Goal: Transaction & Acquisition: Purchase product/service

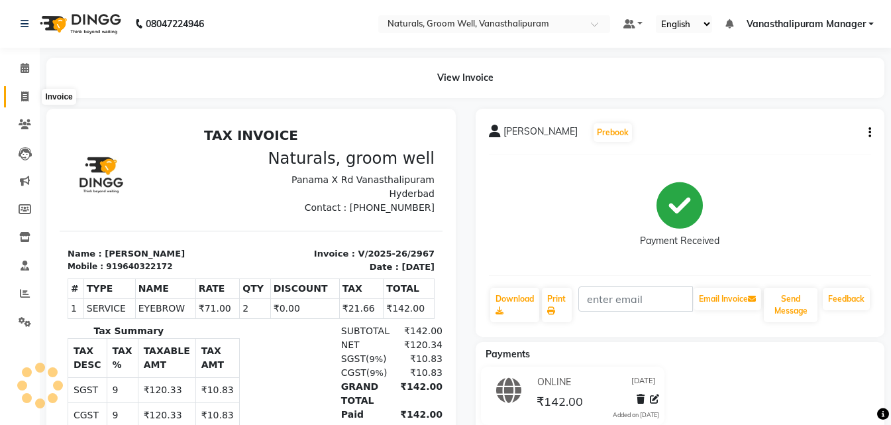
click at [21, 93] on icon at bounding box center [24, 96] width 7 height 10
select select "5859"
select select "service"
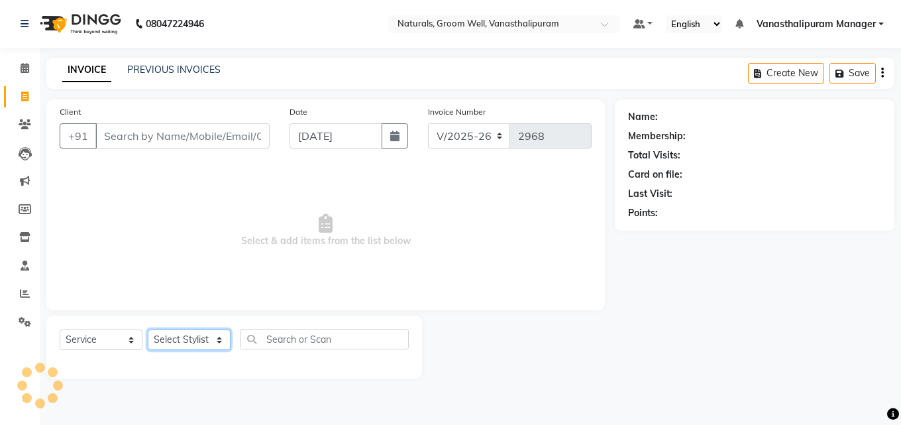
click at [192, 333] on select "Select Stylist" at bounding box center [189, 339] width 83 height 21
click at [192, 344] on select "Select Stylist" at bounding box center [189, 339] width 83 height 21
click at [194, 341] on select "Select Stylist" at bounding box center [189, 339] width 83 height 21
click at [194, 337] on select "Select Stylist" at bounding box center [189, 339] width 83 height 21
click at [196, 341] on select "Select Stylist" at bounding box center [189, 339] width 83 height 21
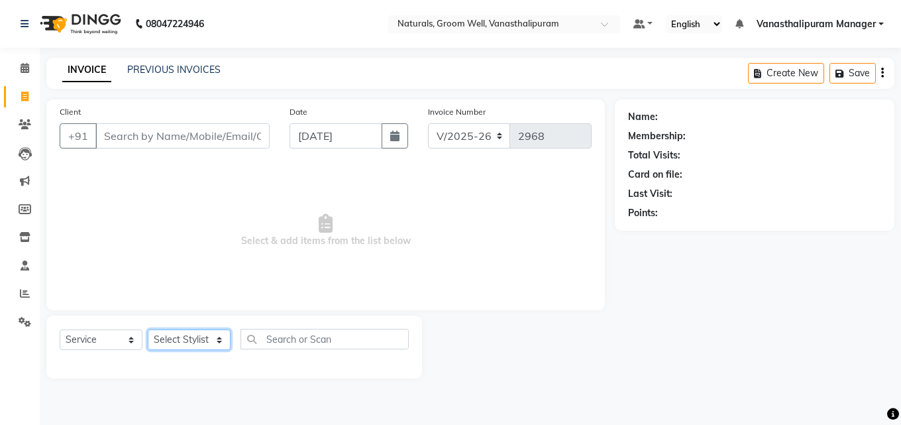
click at [196, 341] on select "Select Stylist" at bounding box center [189, 339] width 83 height 21
select select "84994"
click at [148, 329] on select "Select Stylist [PERSON_NAME] kiran [PERSON_NAME] [PERSON_NAME] [PERSON_NAME] [P…" at bounding box center [189, 339] width 83 height 21
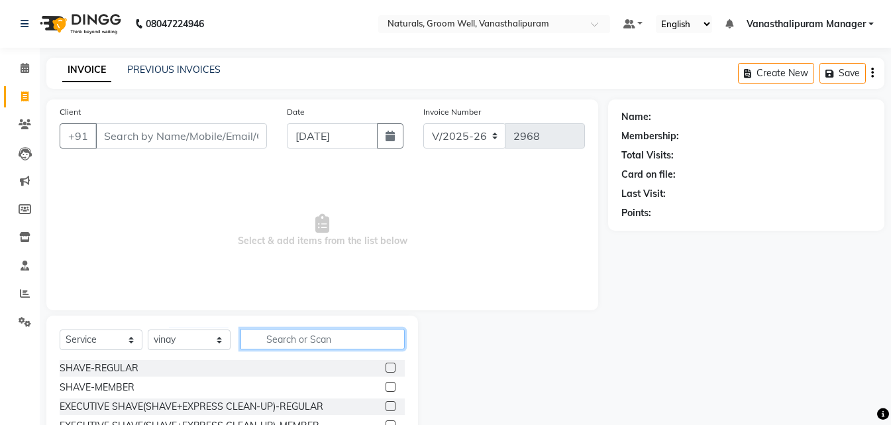
click at [286, 332] on input "text" at bounding box center [322, 339] width 164 height 21
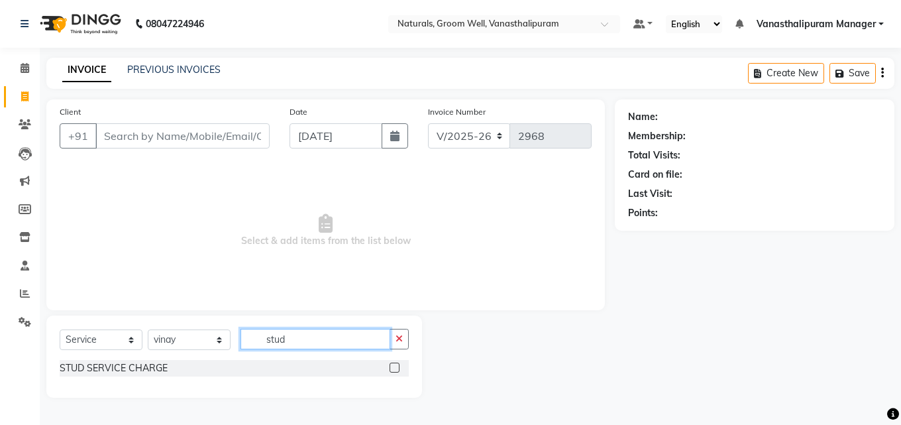
type input "stud"
click at [399, 370] on label at bounding box center [395, 367] width 10 height 10
click at [398, 370] on input "checkbox" at bounding box center [394, 368] width 9 height 9
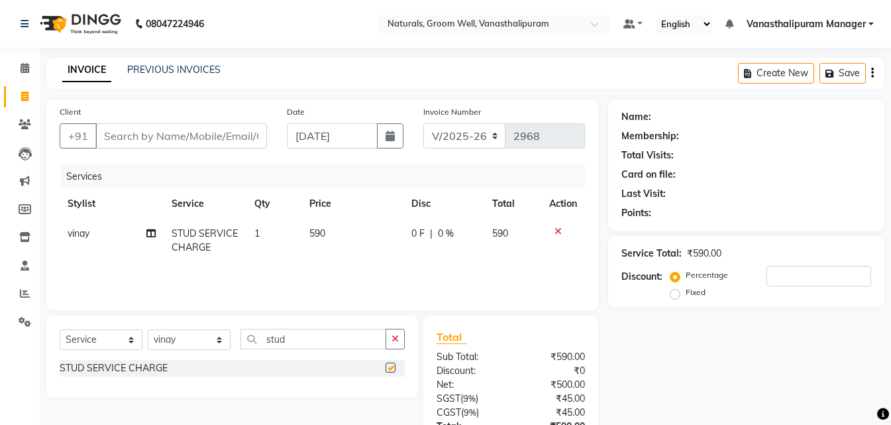
checkbox input "false"
click at [347, 226] on td "590" at bounding box center [352, 241] width 102 height 44
select select "84994"
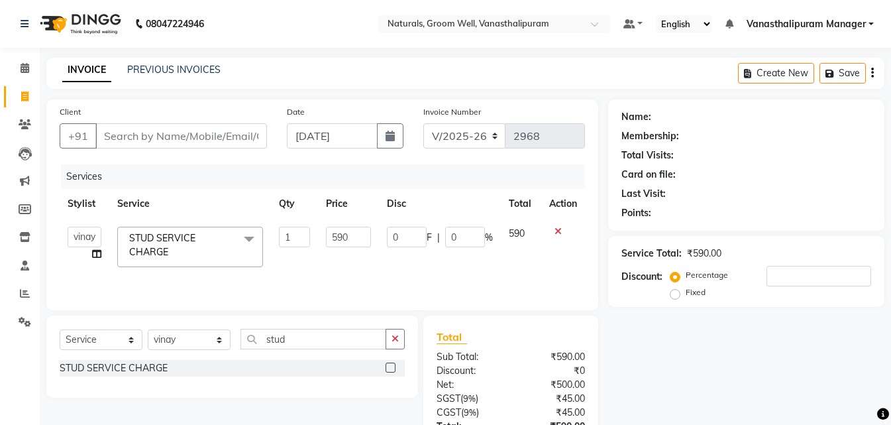
click at [349, 229] on input "590" at bounding box center [348, 237] width 45 height 21
type input "5"
type input "472"
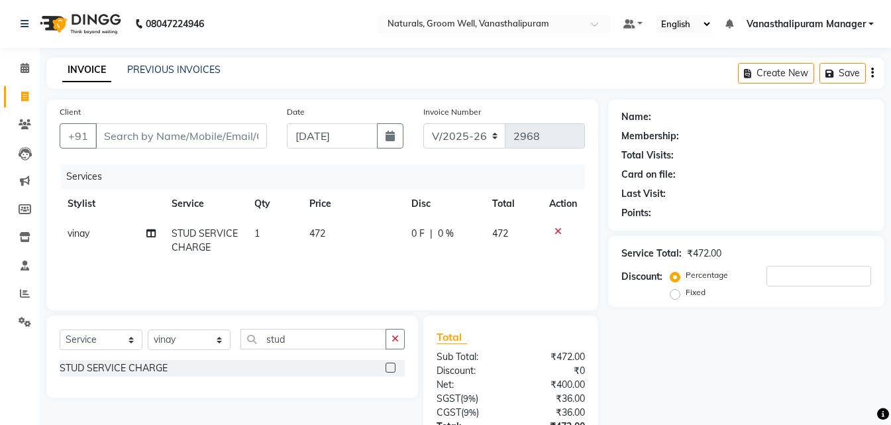
click at [298, 235] on td "1" at bounding box center [273, 241] width 55 height 44
select select "84994"
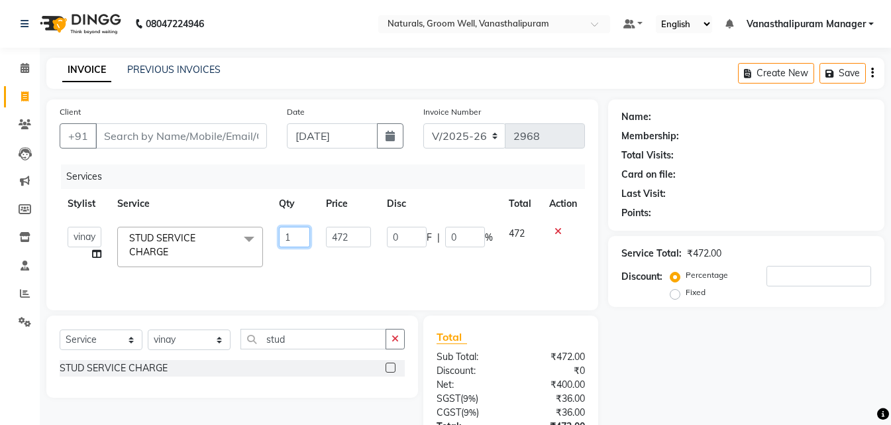
click at [298, 235] on input "1" at bounding box center [294, 237] width 31 height 21
type input "2"
click at [319, 337] on input "stud" at bounding box center [313, 339] width 146 height 21
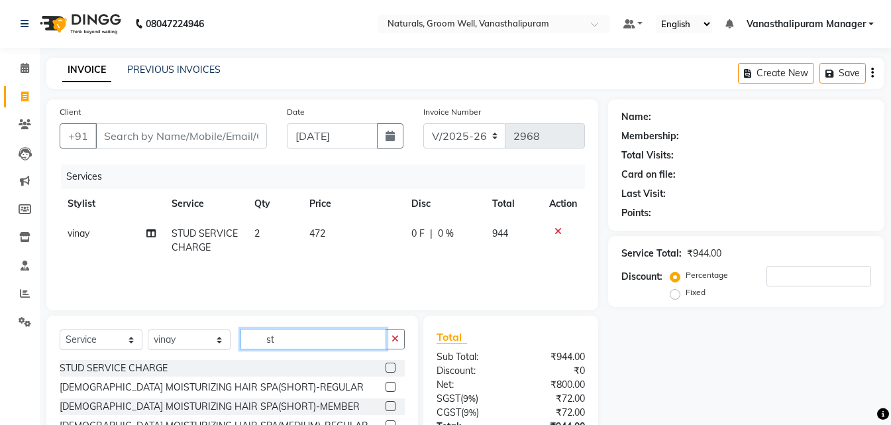
type input "s"
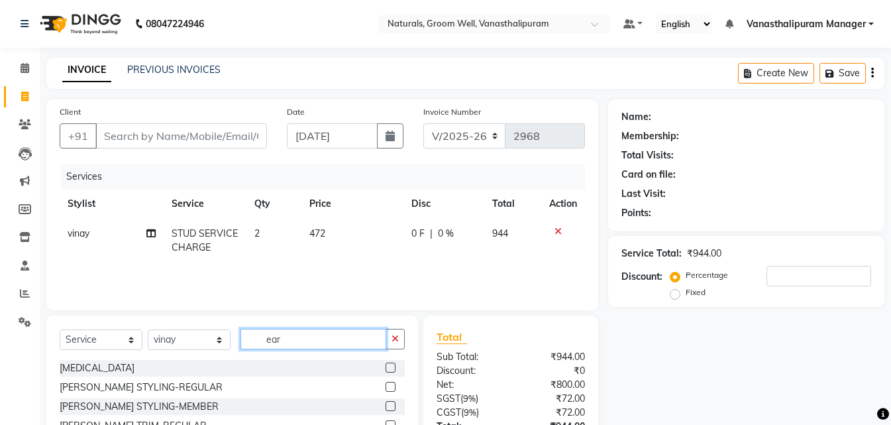
type input "ear"
click at [386, 368] on label at bounding box center [391, 367] width 10 height 10
click at [386, 368] on input "checkbox" at bounding box center [390, 368] width 9 height 9
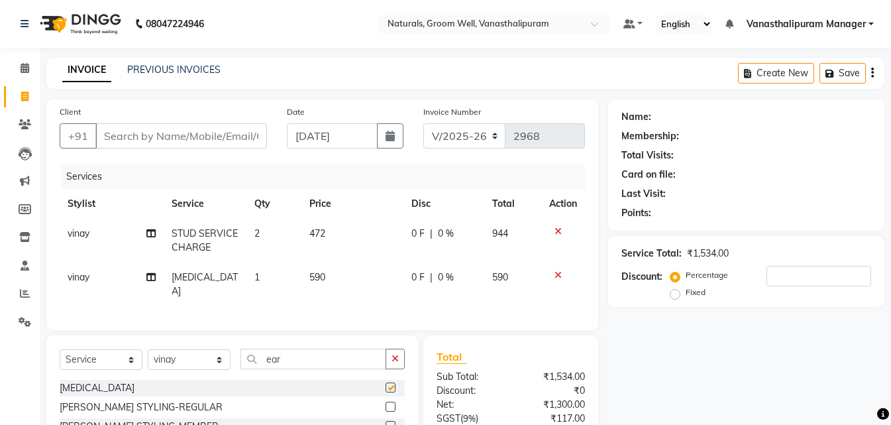
checkbox input "false"
click at [341, 278] on td "590" at bounding box center [352, 284] width 102 height 44
select select "84994"
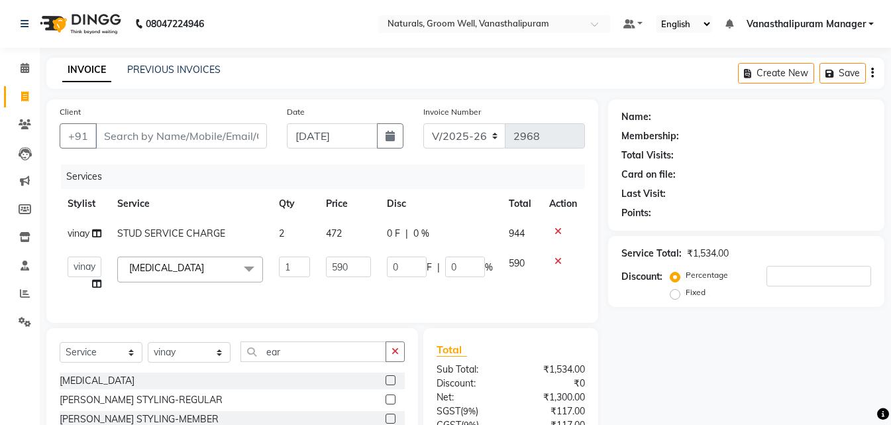
click at [341, 278] on td "590" at bounding box center [348, 273] width 61 height 50
click at [357, 264] on input "590" at bounding box center [348, 266] width 45 height 21
type input "5"
type input "1000"
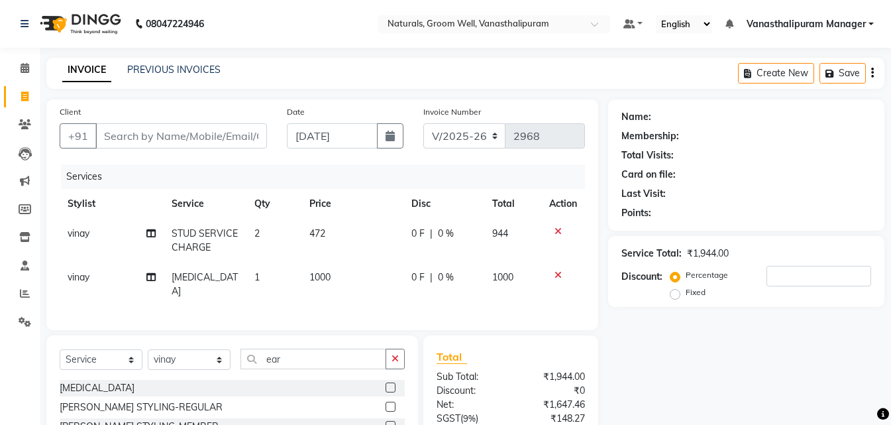
click at [300, 272] on td "1" at bounding box center [273, 284] width 55 height 44
select select "84994"
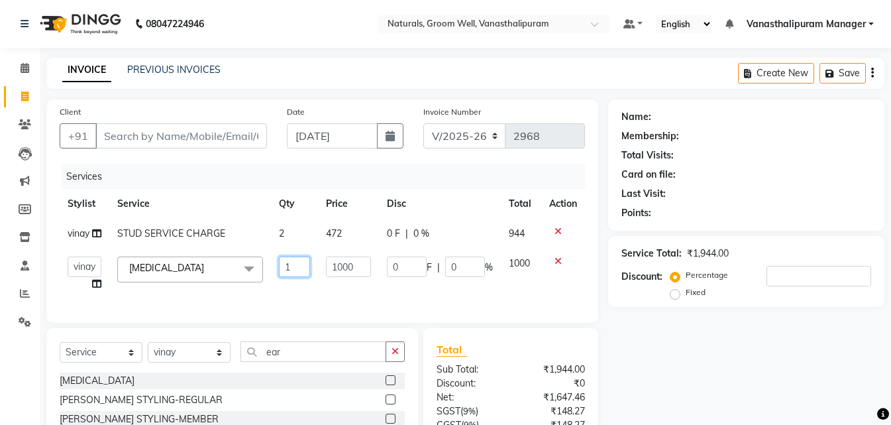
click at [300, 272] on input "1" at bounding box center [294, 266] width 31 height 21
type input "2"
click at [207, 132] on input "Client" at bounding box center [181, 135] width 172 height 25
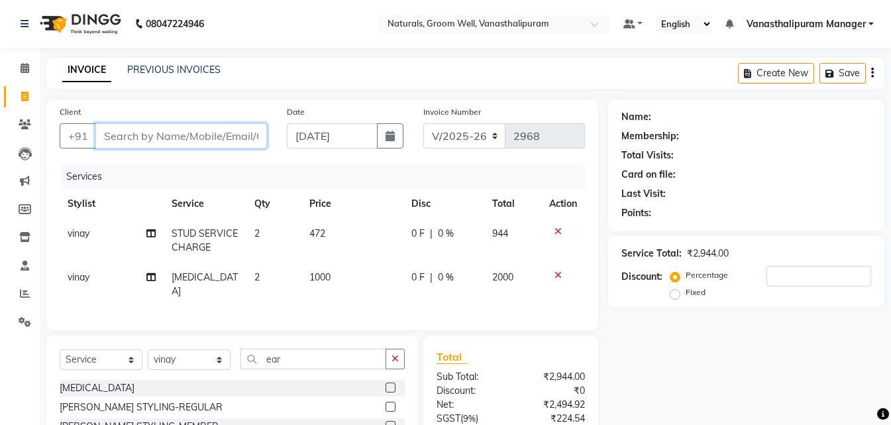
type input "9"
type input "0"
type input "9013368289"
click at [219, 131] on span "Add Client" at bounding box center [233, 135] width 52 height 13
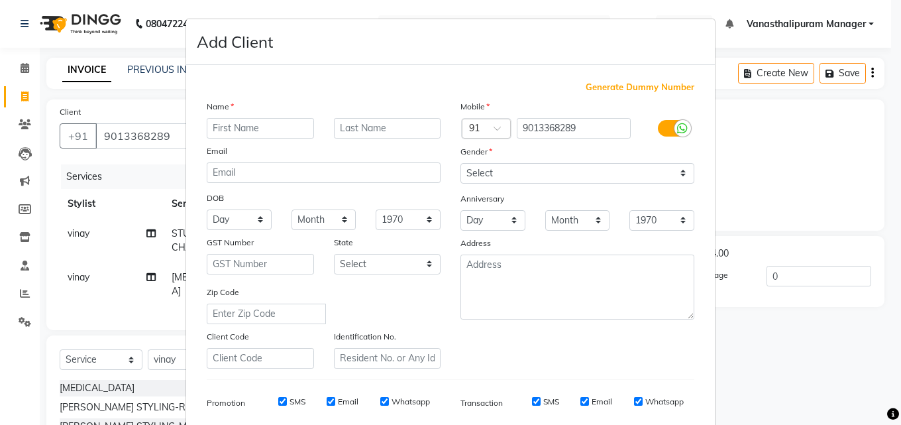
click at [219, 131] on input "text" at bounding box center [260, 128] width 107 height 21
type input "usha"
click at [475, 175] on select "Select [DEMOGRAPHIC_DATA] [DEMOGRAPHIC_DATA] Other Prefer Not To Say" at bounding box center [577, 173] width 234 height 21
click at [460, 163] on select "Select [DEMOGRAPHIC_DATA] [DEMOGRAPHIC_DATA] Other Prefer Not To Say" at bounding box center [577, 173] width 234 height 21
click at [486, 174] on select "Select [DEMOGRAPHIC_DATA] [DEMOGRAPHIC_DATA] Other Prefer Not To Say" at bounding box center [577, 173] width 234 height 21
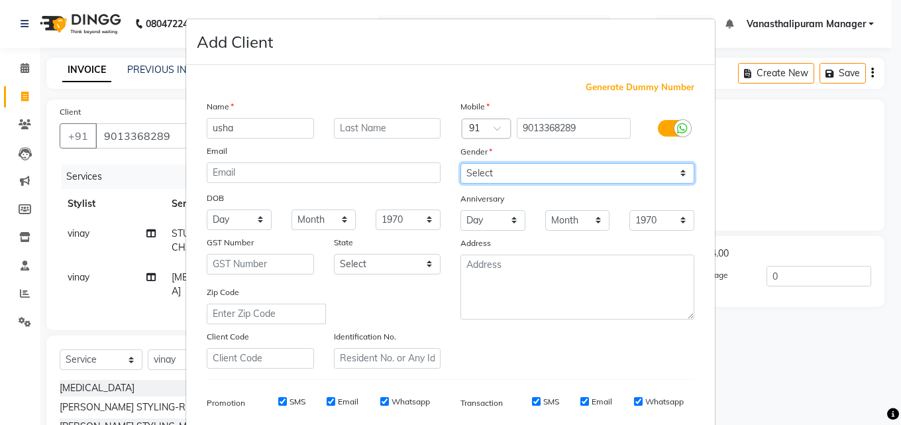
select select "[DEMOGRAPHIC_DATA]"
click at [460, 163] on select "Select [DEMOGRAPHIC_DATA] [DEMOGRAPHIC_DATA] Other Prefer Not To Say" at bounding box center [577, 173] width 234 height 21
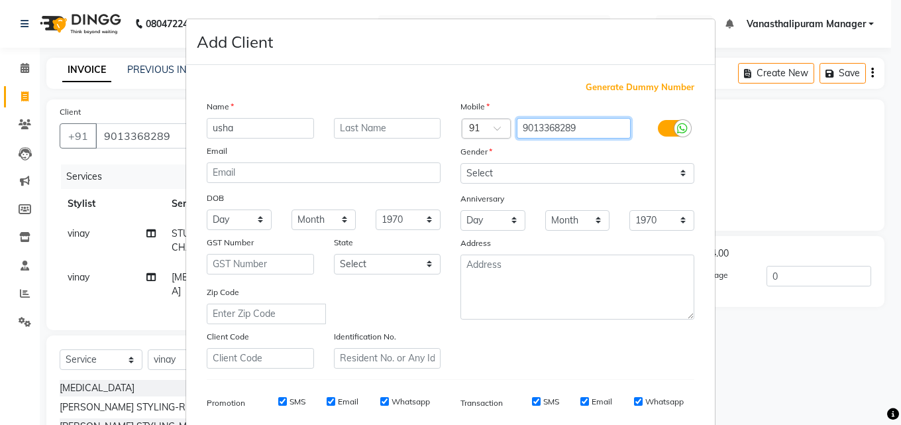
click at [520, 124] on input "9013368289" at bounding box center [574, 128] width 115 height 21
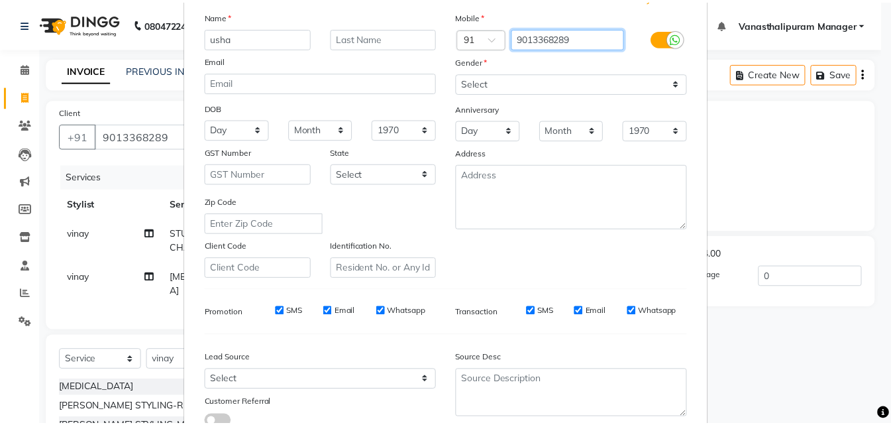
scroll to position [187, 0]
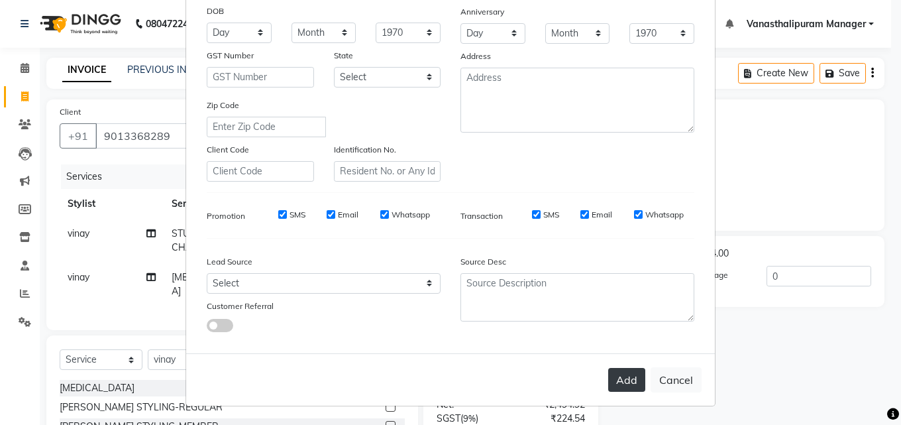
click at [634, 391] on button "Add" at bounding box center [626, 380] width 37 height 24
select select
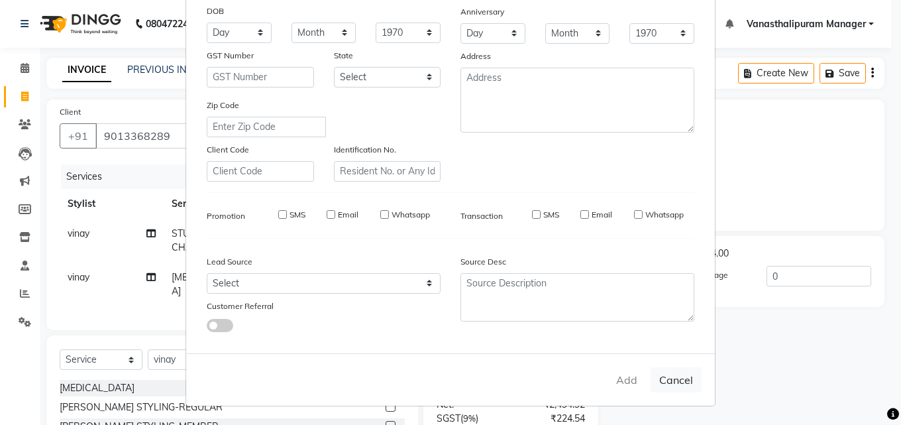
select select
checkbox input "false"
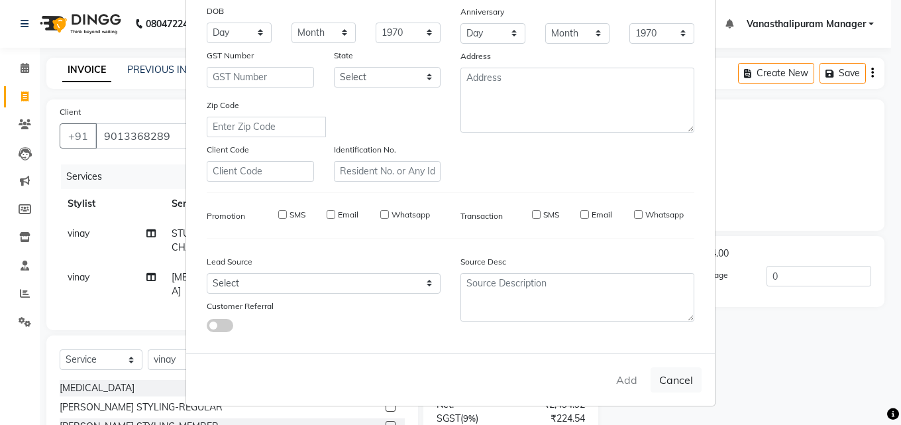
checkbox input "false"
click at [633, 368] on button "Add" at bounding box center [626, 380] width 37 height 24
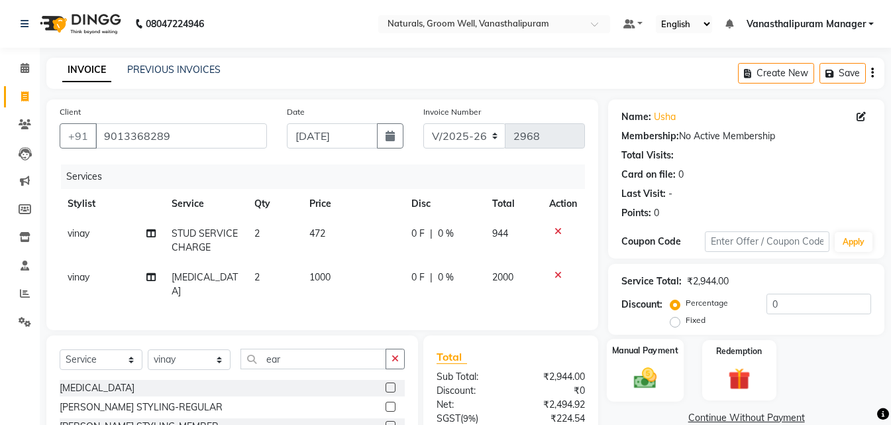
click at [645, 374] on img at bounding box center [645, 377] width 37 height 26
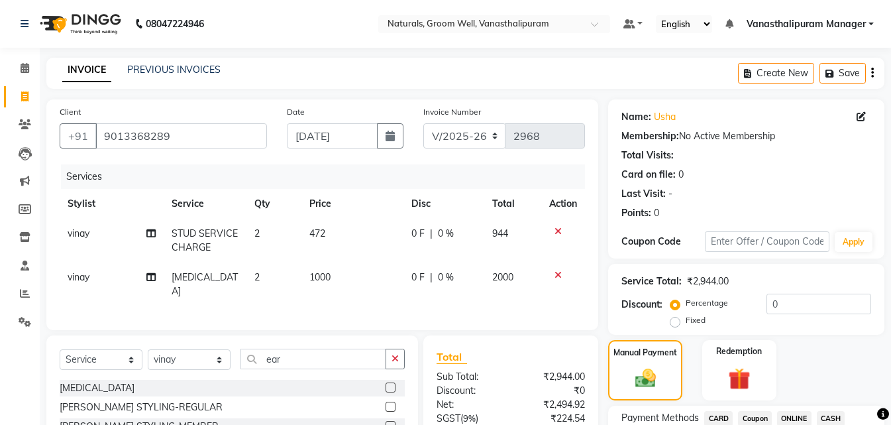
click at [790, 419] on span "ONLINE" at bounding box center [794, 418] width 34 height 15
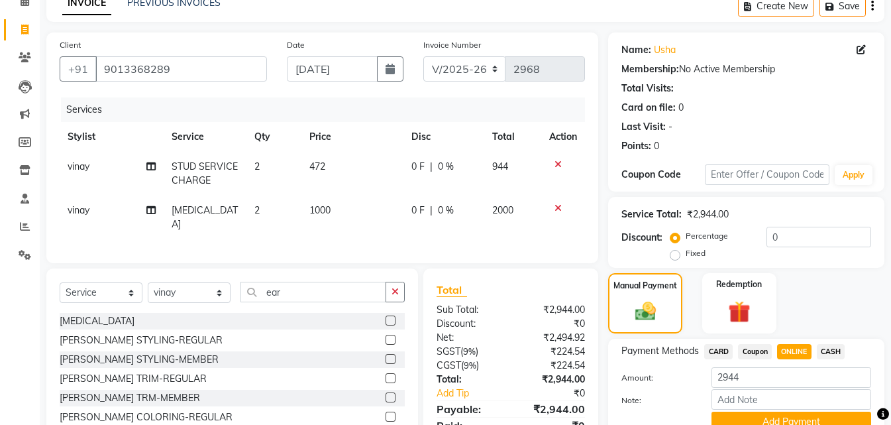
scroll to position [127, 0]
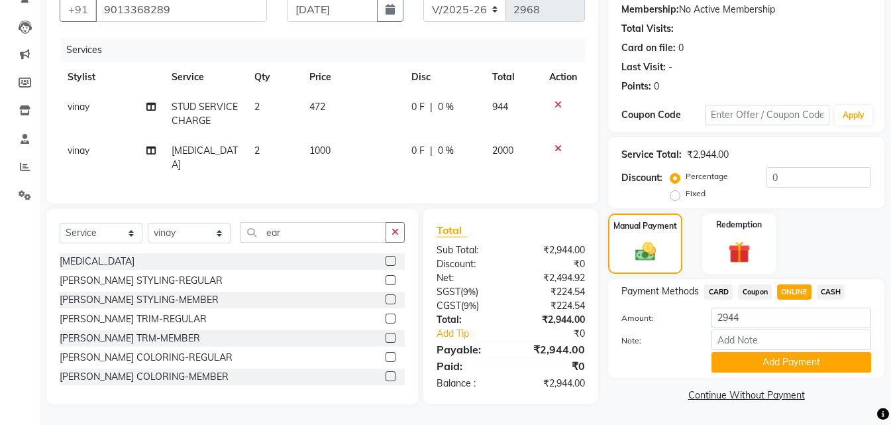
click at [782, 358] on button "Add Payment" at bounding box center [791, 362] width 160 height 21
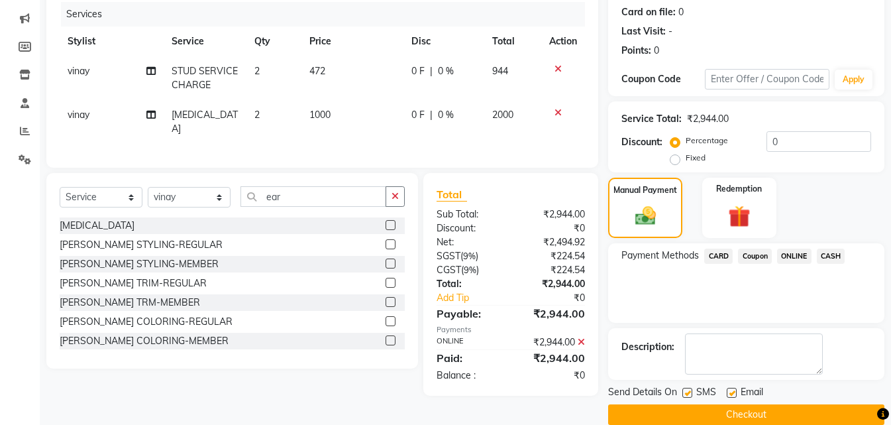
scroll to position [182, 0]
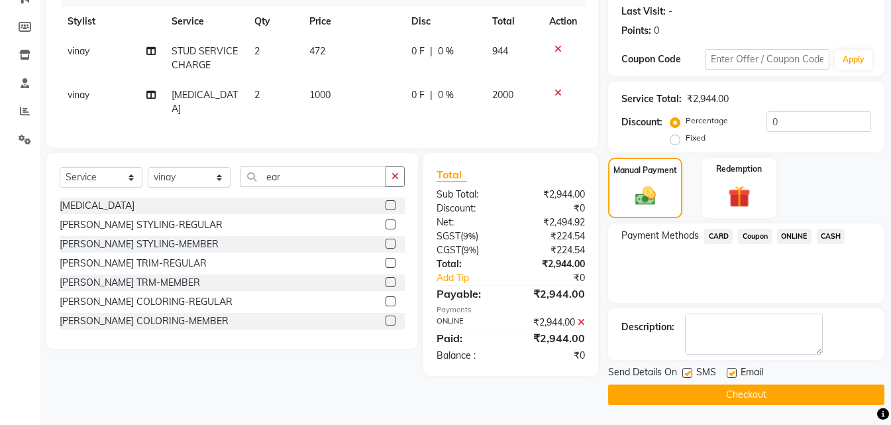
click at [743, 399] on button "Checkout" at bounding box center [746, 394] width 276 height 21
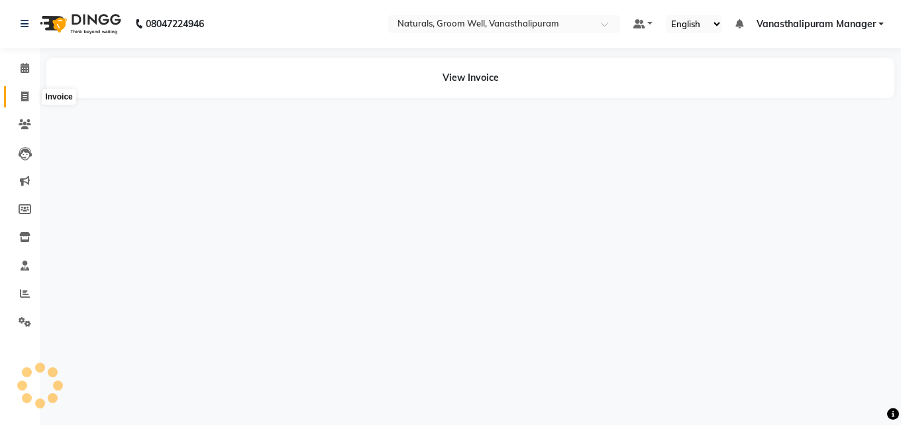
click at [31, 93] on span at bounding box center [24, 96] width 23 height 15
select select "service"
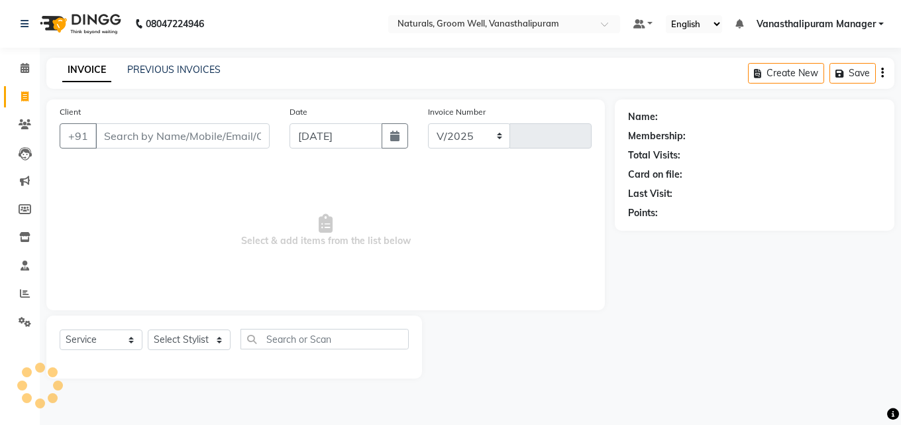
select select "5859"
type input "2969"
click at [26, 119] on icon at bounding box center [25, 124] width 13 height 10
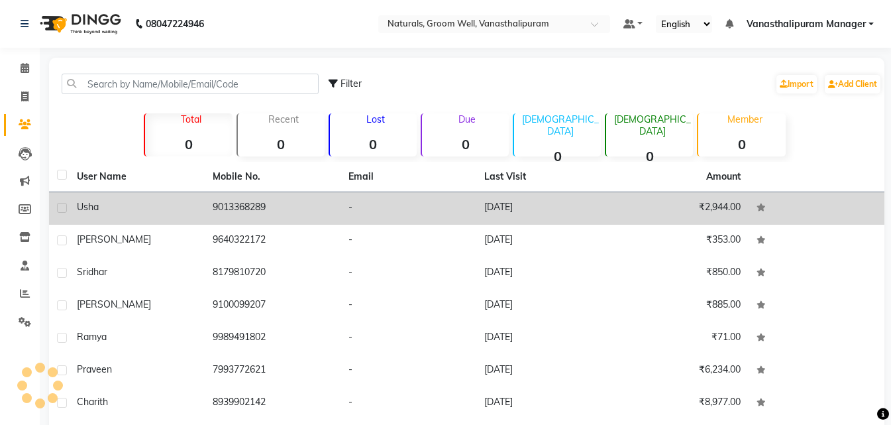
click at [234, 209] on td "9013368289" at bounding box center [273, 208] width 136 height 32
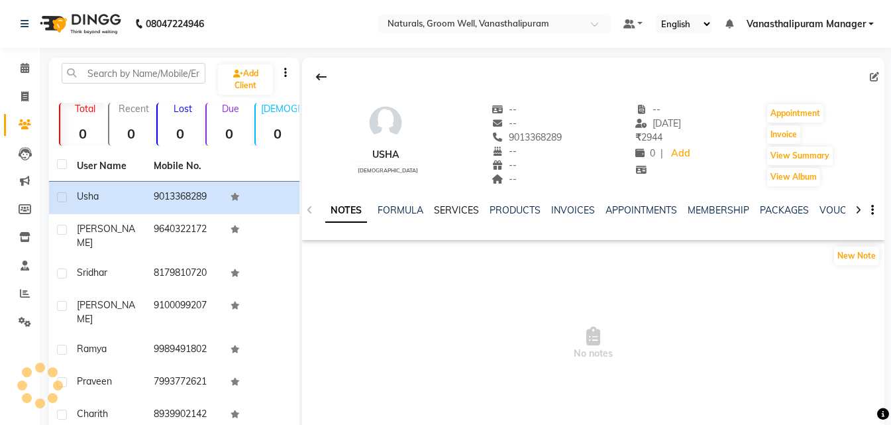
click at [455, 210] on link "SERVICES" at bounding box center [456, 210] width 45 height 12
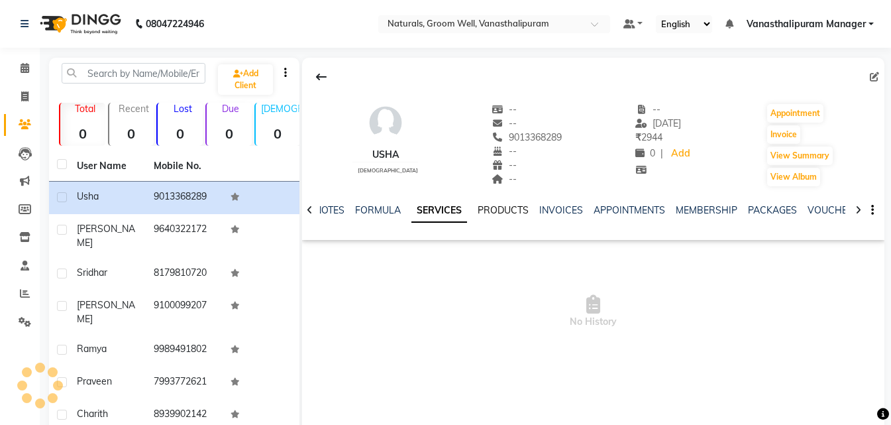
click at [494, 206] on link "PRODUCTS" at bounding box center [503, 210] width 51 height 12
click at [422, 205] on link "SERVICES" at bounding box center [423, 210] width 45 height 12
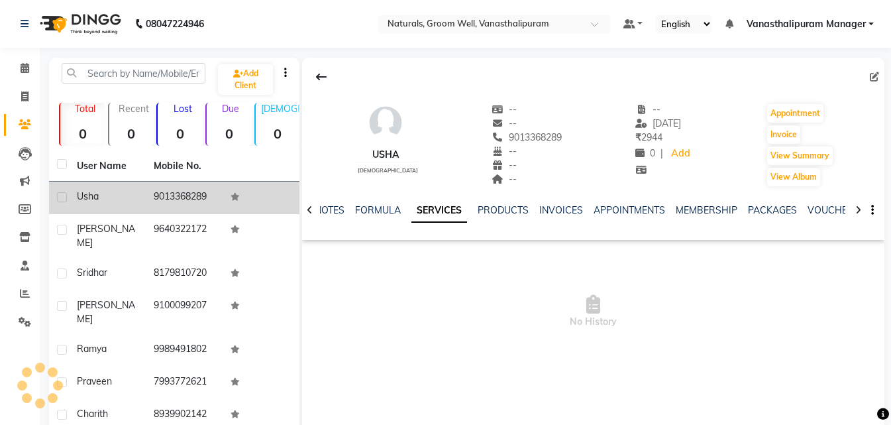
click at [91, 206] on td "usha" at bounding box center [107, 198] width 77 height 32
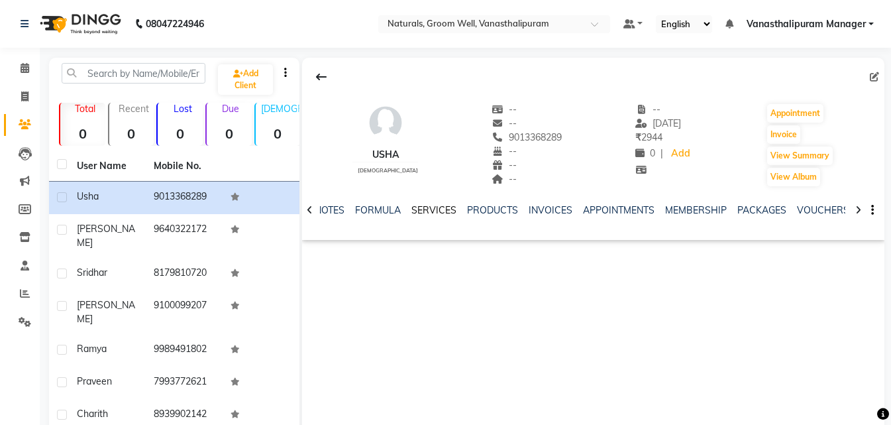
click at [439, 214] on link "SERVICES" at bounding box center [433, 210] width 45 height 12
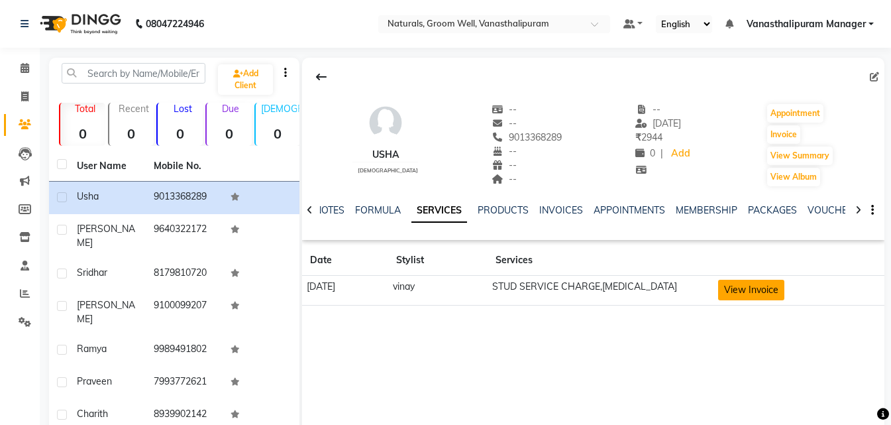
click at [768, 293] on button "View Invoice" at bounding box center [751, 290] width 66 height 21
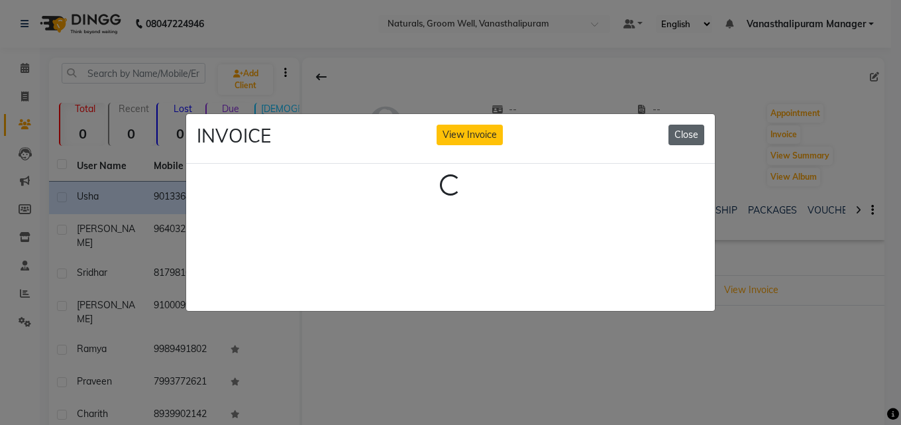
click at [698, 127] on button "Close" at bounding box center [686, 135] width 36 height 21
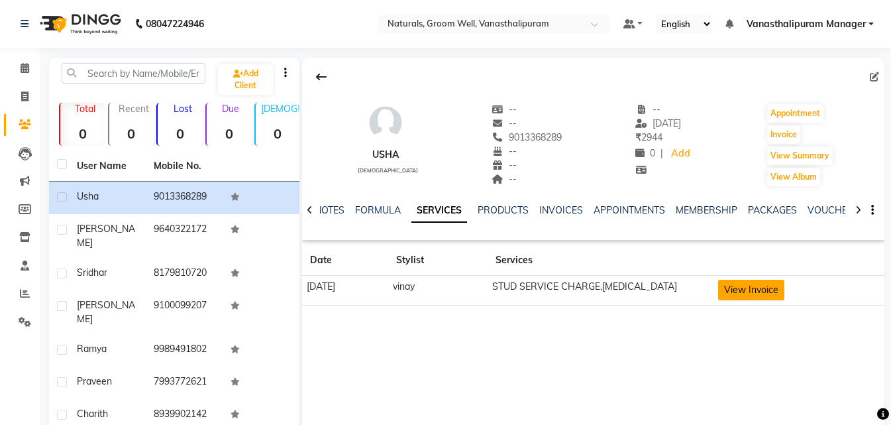
click at [774, 295] on button "View Invoice" at bounding box center [751, 290] width 66 height 21
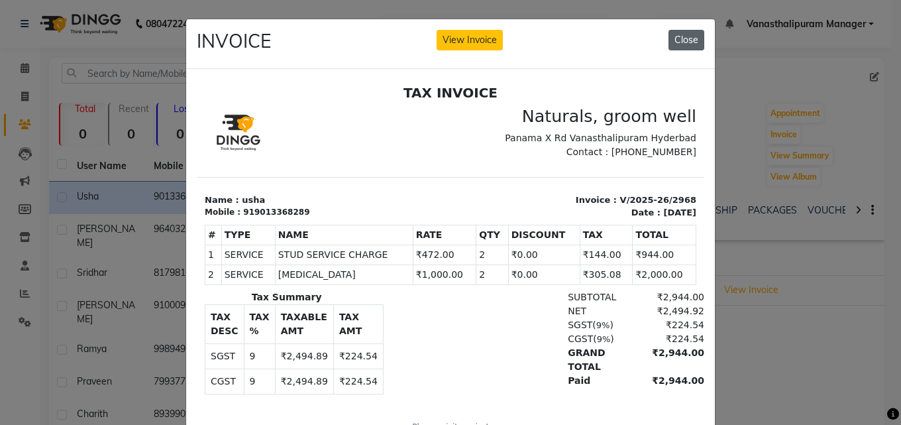
drag, startPoint x: 690, startPoint y: 40, endPoint x: 104, endPoint y: 51, distance: 586.4
click at [690, 40] on button "Close" at bounding box center [686, 40] width 36 height 21
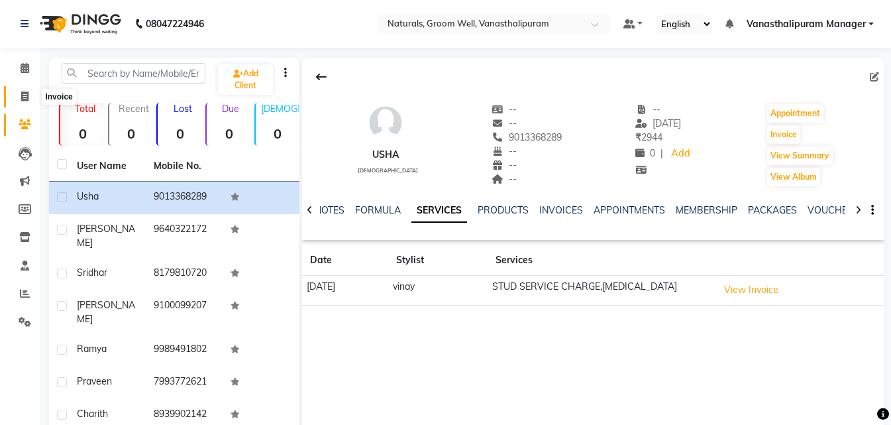
click at [19, 93] on span at bounding box center [24, 96] width 23 height 15
select select "5859"
select select "service"
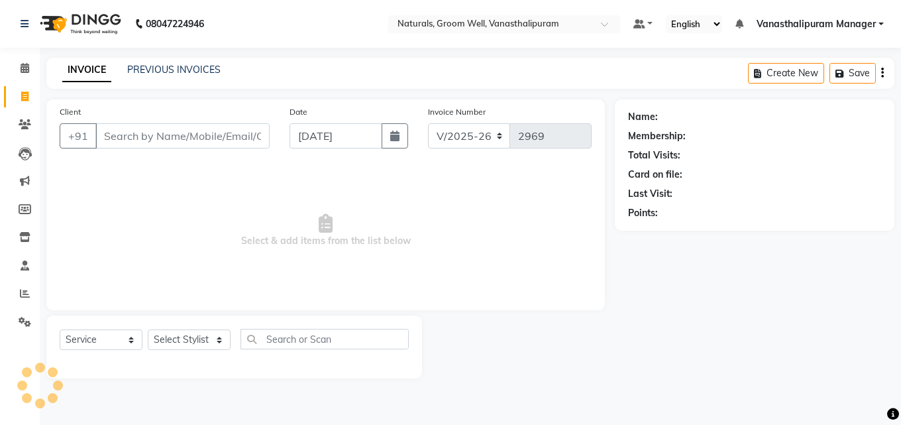
click at [116, 136] on input "Client" at bounding box center [182, 135] width 174 height 25
click at [190, 339] on select "Select Stylist [PERSON_NAME] kiran [PERSON_NAME] [PERSON_NAME] [PERSON_NAME] [P…" at bounding box center [189, 339] width 83 height 21
select select "88019"
click at [148, 329] on select "Select Stylist [PERSON_NAME] kiran [PERSON_NAME] [PERSON_NAME] [PERSON_NAME] [P…" at bounding box center [189, 339] width 83 height 21
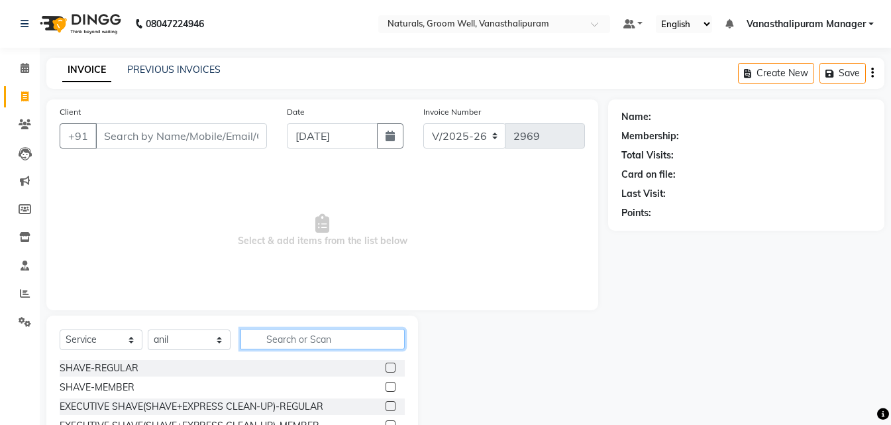
click at [282, 333] on input "text" at bounding box center [322, 339] width 164 height 21
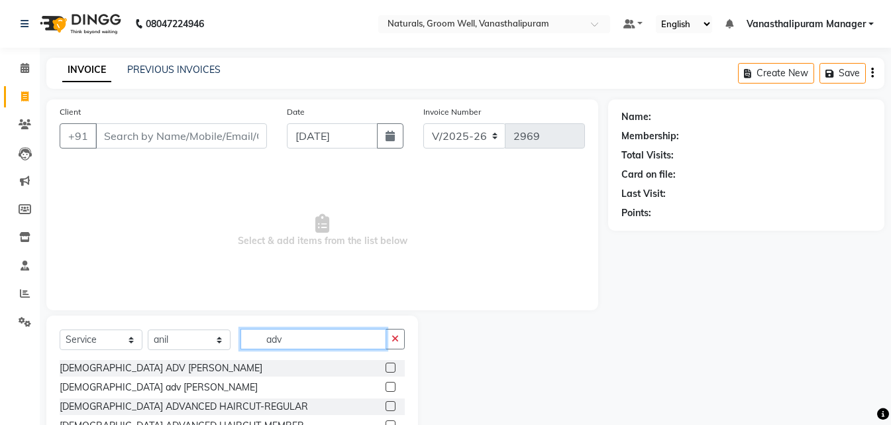
type input "adv"
click at [390, 407] on label at bounding box center [391, 406] width 10 height 10
click at [390, 407] on input "checkbox" at bounding box center [390, 406] width 9 height 9
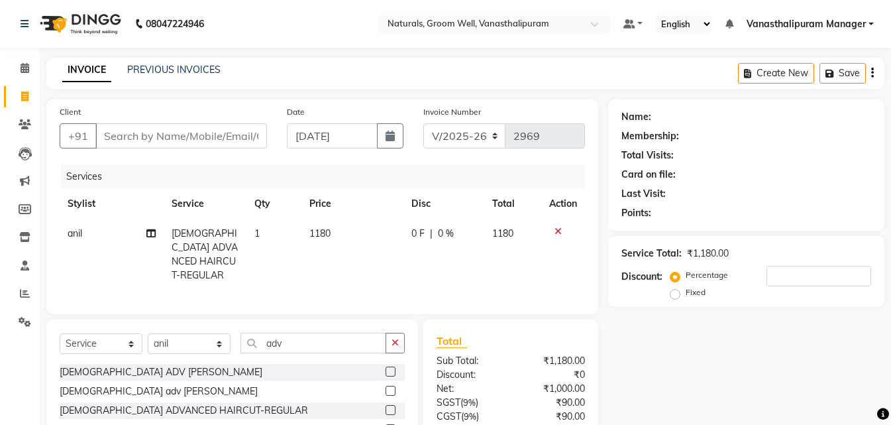
checkbox input "false"
click at [350, 232] on td "1180" at bounding box center [352, 255] width 102 height 72
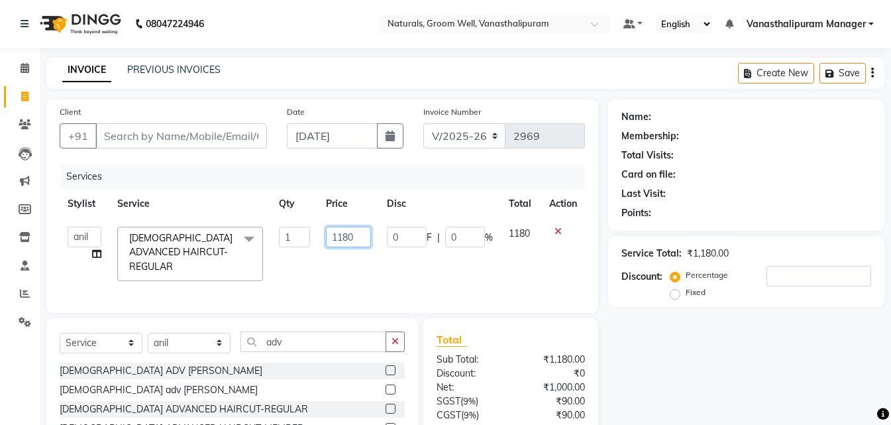
click at [350, 232] on input "1180" at bounding box center [348, 237] width 45 height 21
type input "1416"
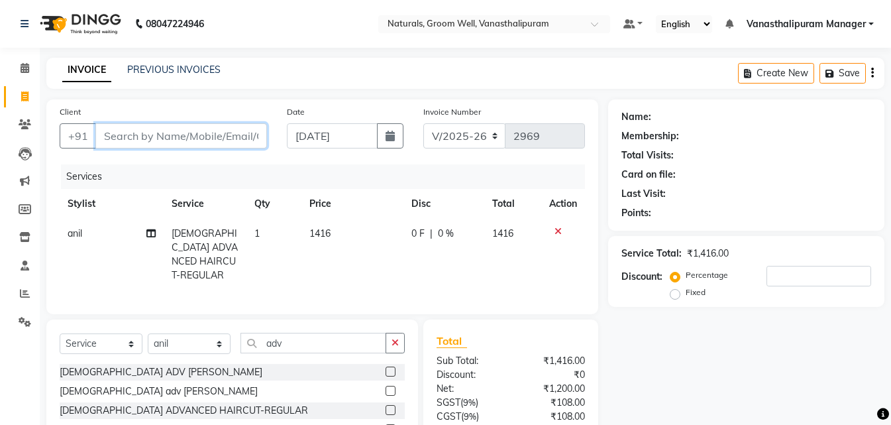
click at [146, 136] on input "Client" at bounding box center [181, 135] width 172 height 25
click at [134, 138] on input "Client" at bounding box center [181, 135] width 172 height 25
type input "9"
type input "0"
type input "9963448145"
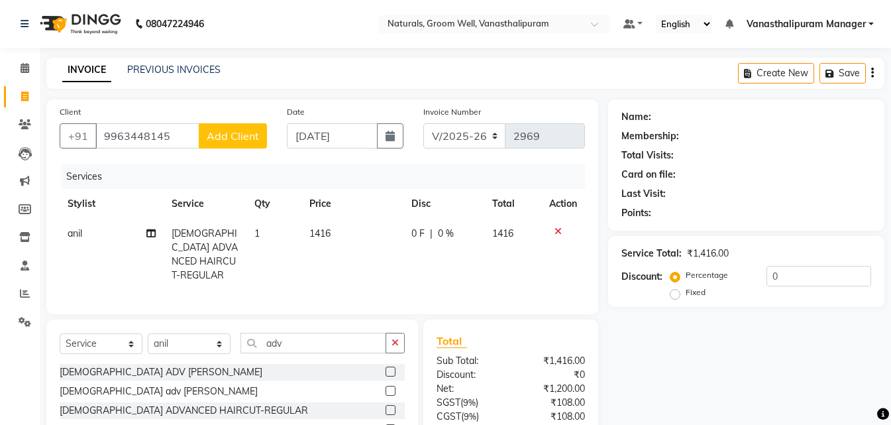
click at [219, 138] on span "Add Client" at bounding box center [233, 135] width 52 height 13
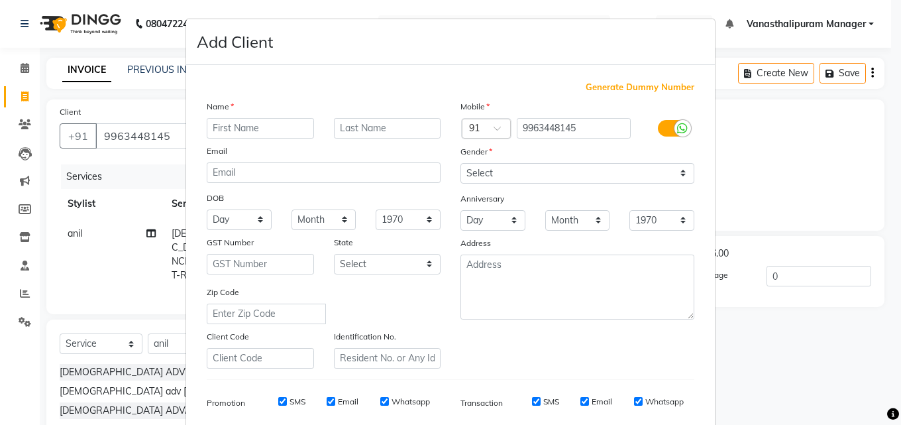
click at [231, 121] on input "text" at bounding box center [260, 128] width 107 height 21
type input "kaumudi"
click at [558, 119] on input "9963448145" at bounding box center [574, 128] width 115 height 21
drag, startPoint x: 523, startPoint y: 165, endPoint x: 523, endPoint y: 180, distance: 14.6
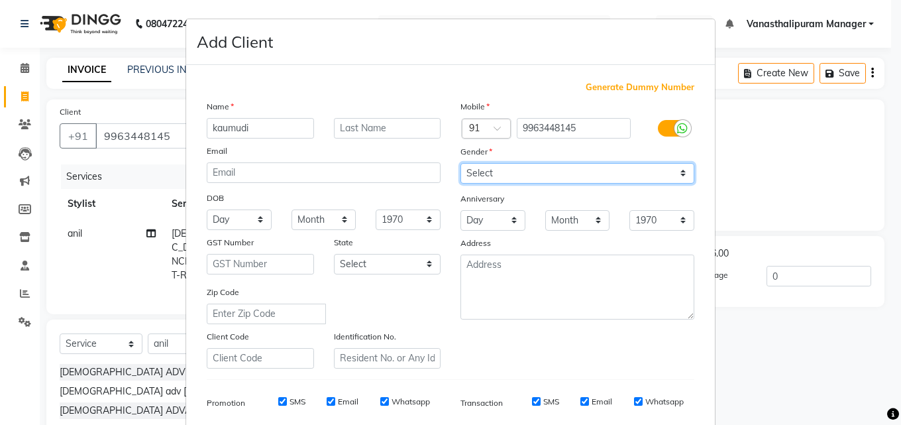
click at [523, 166] on select "Select [DEMOGRAPHIC_DATA] [DEMOGRAPHIC_DATA] Other Prefer Not To Say" at bounding box center [577, 173] width 234 height 21
select select "[DEMOGRAPHIC_DATA]"
click at [460, 163] on select "Select [DEMOGRAPHIC_DATA] [DEMOGRAPHIC_DATA] Other Prefer Not To Say" at bounding box center [577, 173] width 234 height 21
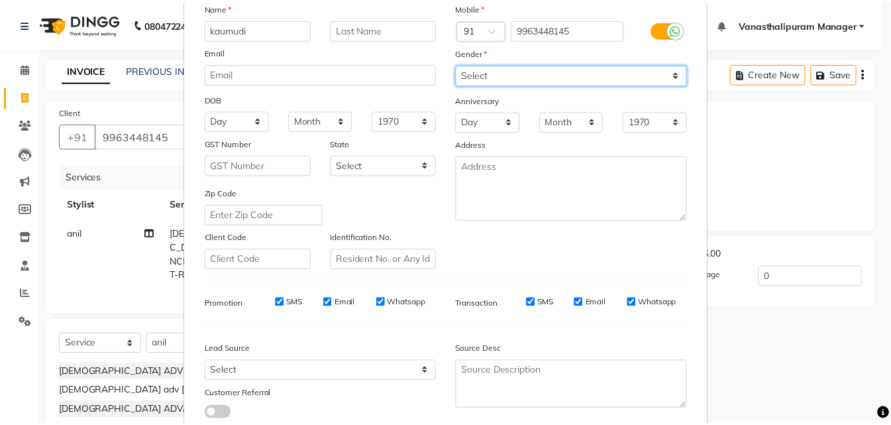
scroll to position [187, 0]
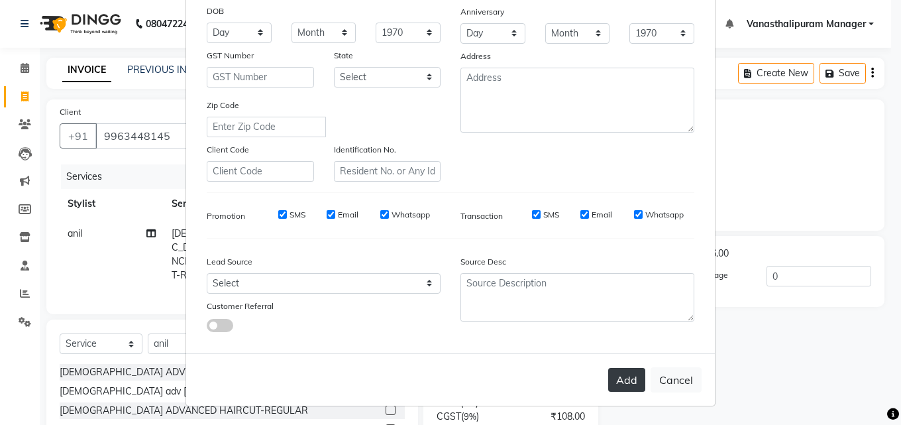
click at [624, 386] on button "Add" at bounding box center [626, 380] width 37 height 24
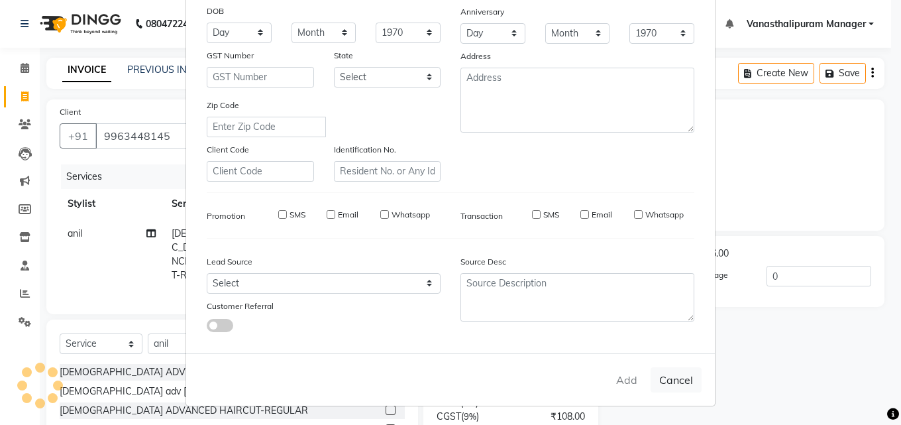
select select
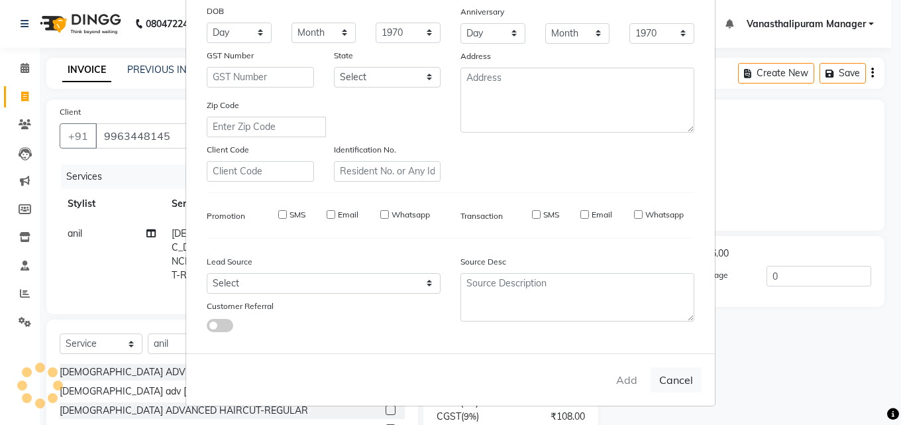
select select
checkbox input "false"
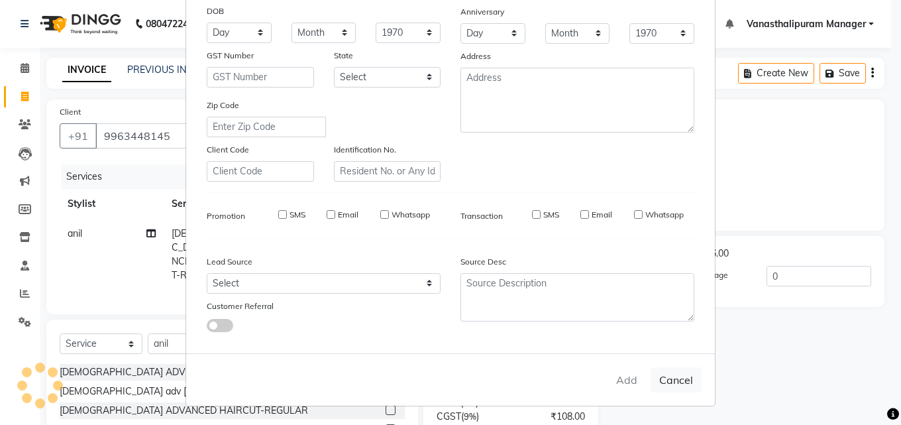
checkbox input "false"
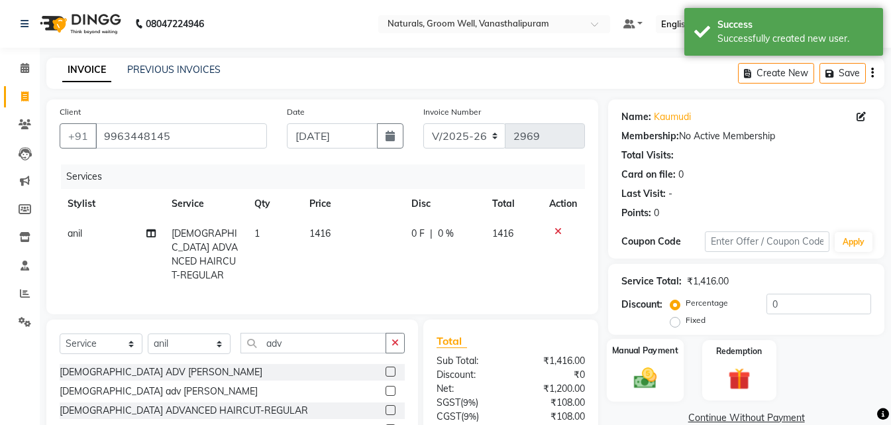
click at [659, 372] on img at bounding box center [645, 377] width 37 height 26
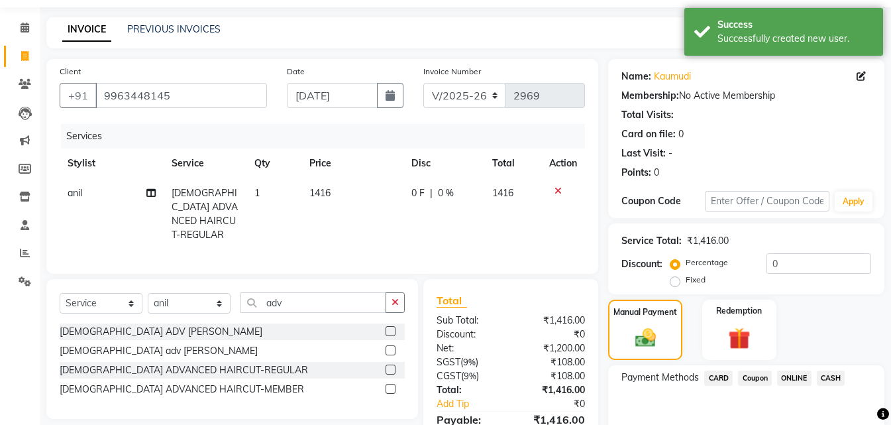
scroll to position [107, 0]
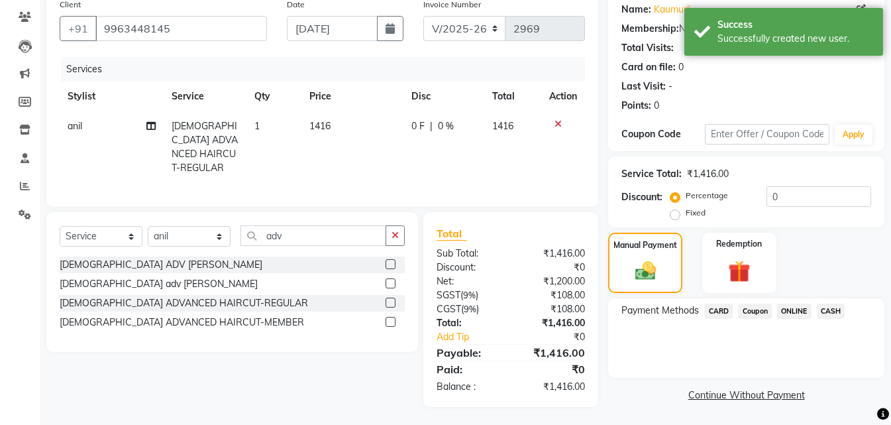
click at [801, 307] on span "ONLINE" at bounding box center [794, 310] width 34 height 15
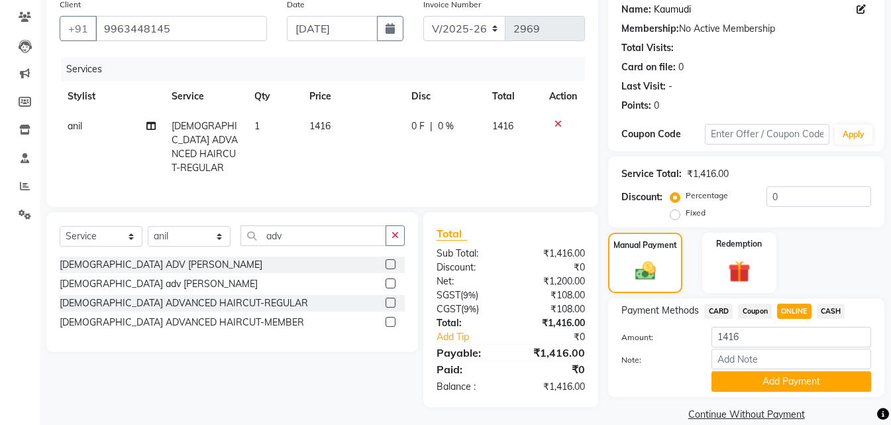
click at [664, 5] on link "Kaumudi" at bounding box center [672, 10] width 37 height 14
click at [825, 377] on button "Add Payment" at bounding box center [791, 381] width 160 height 21
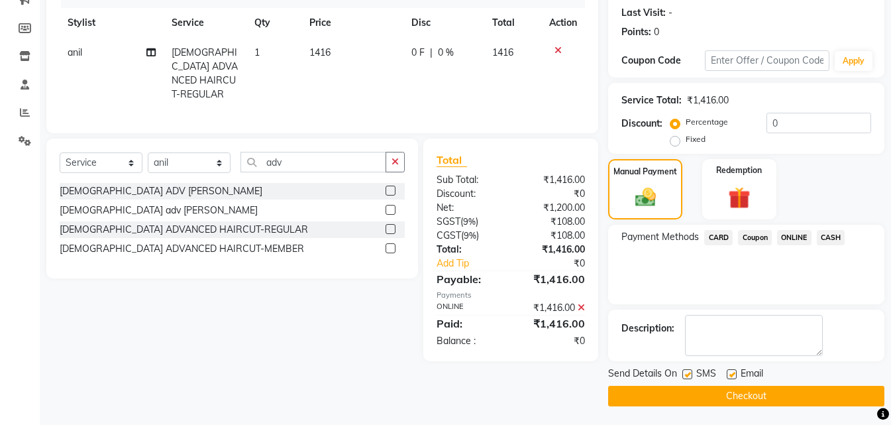
scroll to position [182, 0]
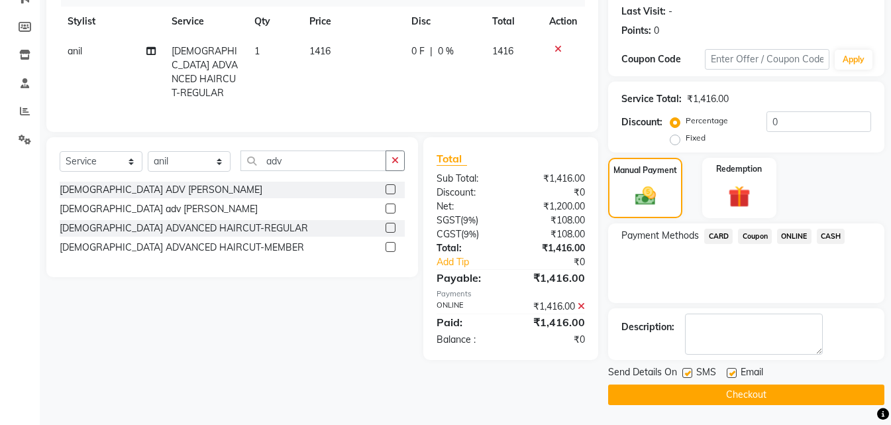
click at [821, 405] on main "INVOICE PREVIOUS INVOICES Create New Save Client [PHONE_NUMBER] Date [DATE] Inv…" at bounding box center [465, 149] width 851 height 549
click at [810, 389] on button "Checkout" at bounding box center [746, 394] width 276 height 21
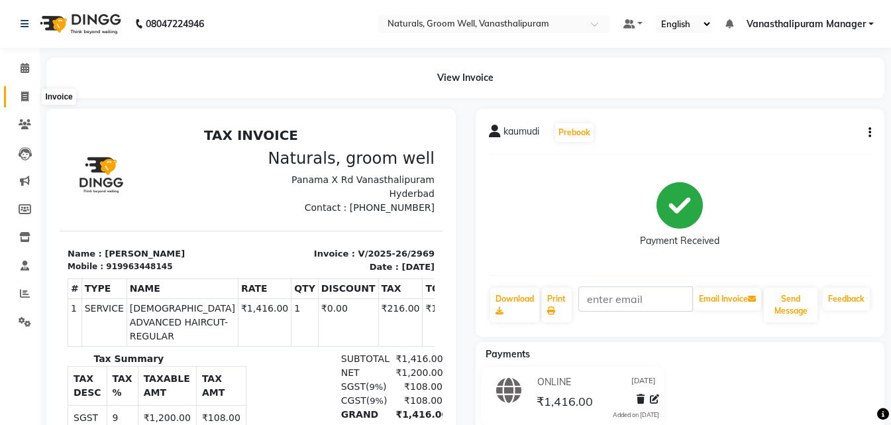
click at [27, 93] on icon at bounding box center [24, 96] width 7 height 10
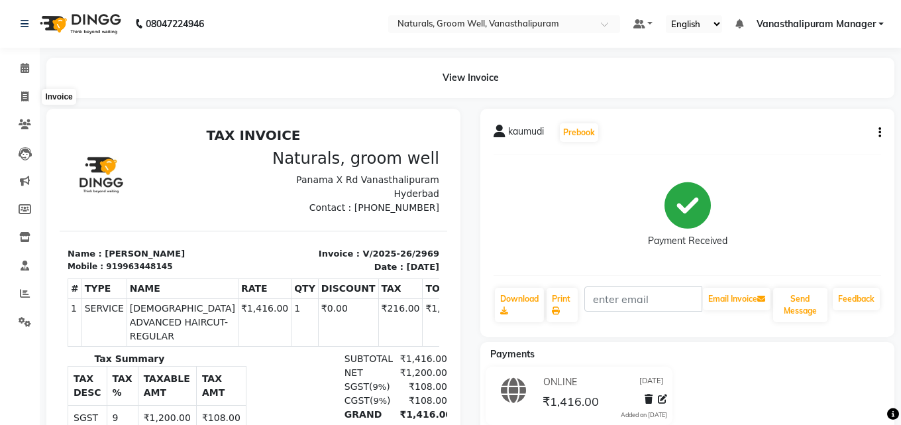
select select "5859"
select select "service"
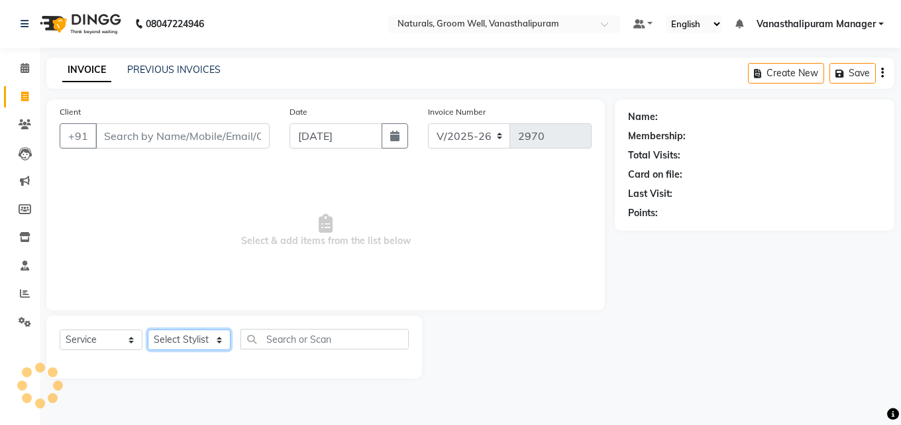
click at [168, 342] on select "Select Stylist" at bounding box center [189, 339] width 83 height 21
select select "41445"
click at [148, 329] on select "Select Stylist [PERSON_NAME] kiran [PERSON_NAME] [PERSON_NAME] [PERSON_NAME] [P…" at bounding box center [189, 339] width 83 height 21
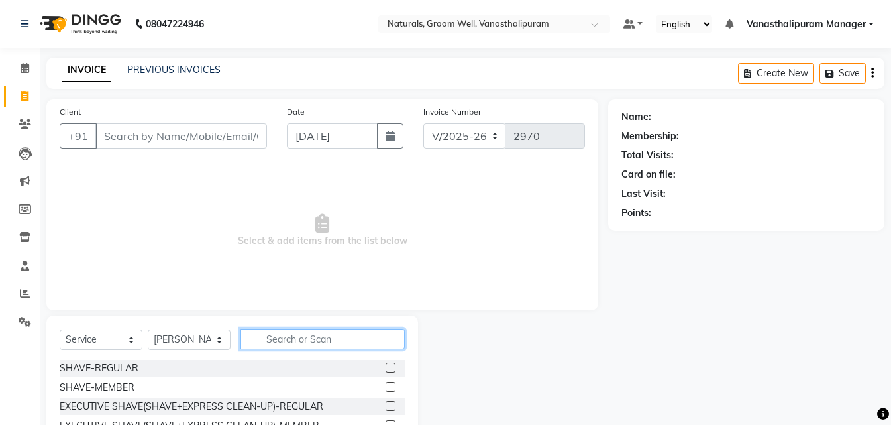
click at [328, 344] on input "text" at bounding box center [322, 339] width 164 height 21
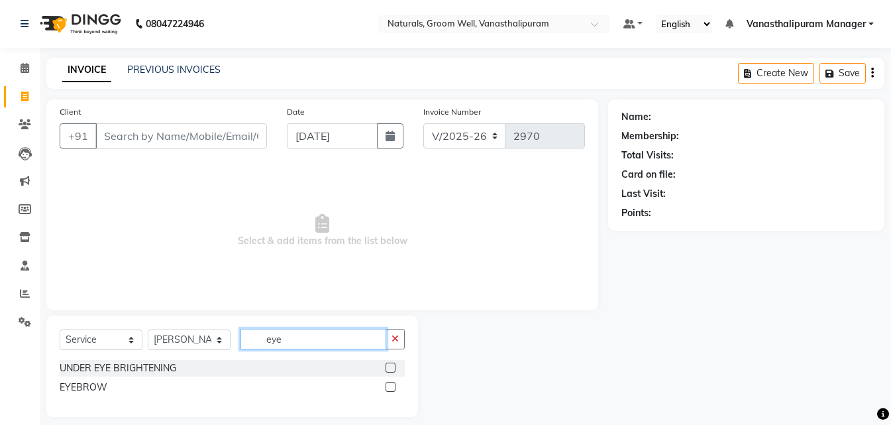
type input "eye"
click at [391, 384] on label at bounding box center [391, 387] width 10 height 10
click at [391, 384] on input "checkbox" at bounding box center [390, 387] width 9 height 9
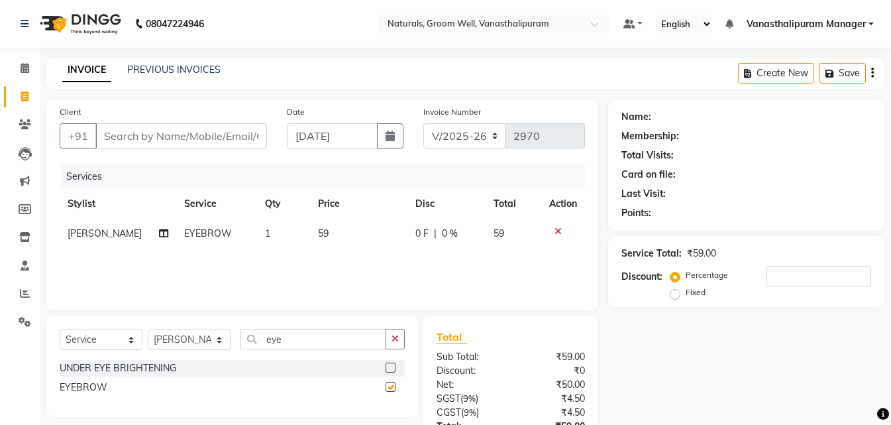
click at [339, 248] on td "59" at bounding box center [358, 234] width 97 height 30
checkbox input "false"
select select "41445"
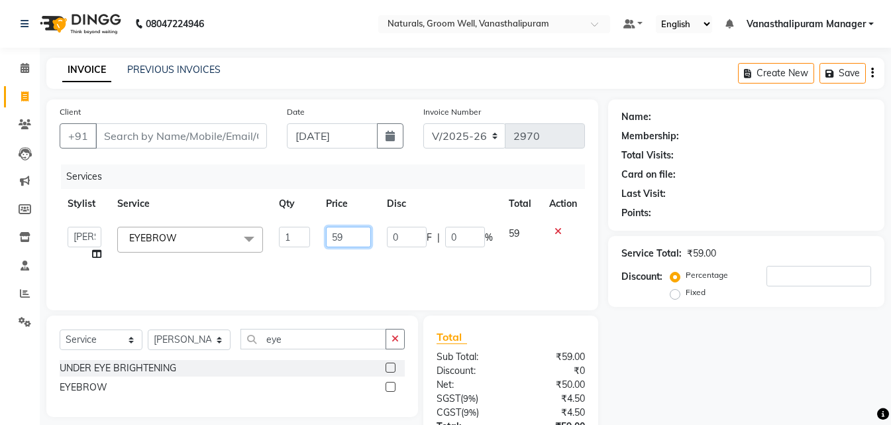
click at [339, 244] on input "59" at bounding box center [348, 237] width 45 height 21
type input "5"
type input "71"
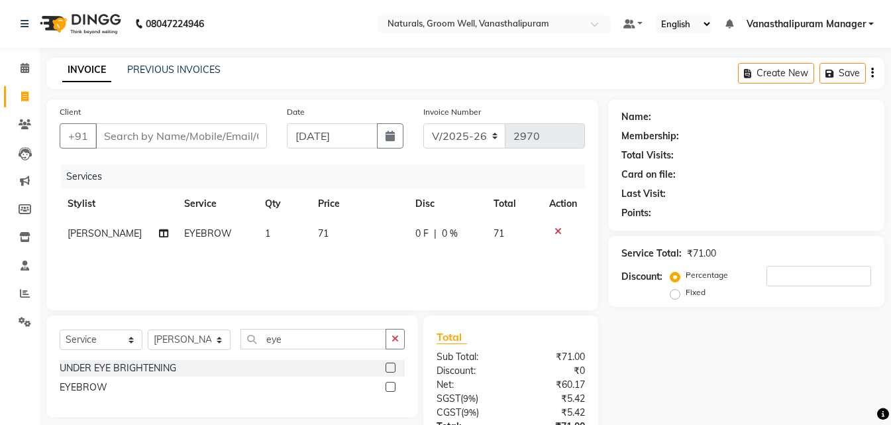
click at [294, 237] on td "1" at bounding box center [284, 234] width 54 height 30
select select "41445"
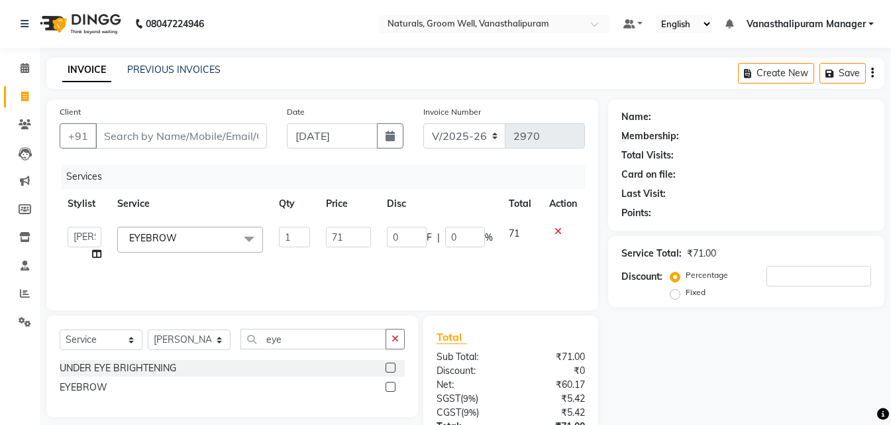
click at [294, 237] on input "1" at bounding box center [294, 237] width 31 height 21
type input "2"
click at [208, 331] on select "Select Stylist [PERSON_NAME] kiran [PERSON_NAME] [PERSON_NAME] [PERSON_NAME] [P…" at bounding box center [189, 339] width 83 height 21
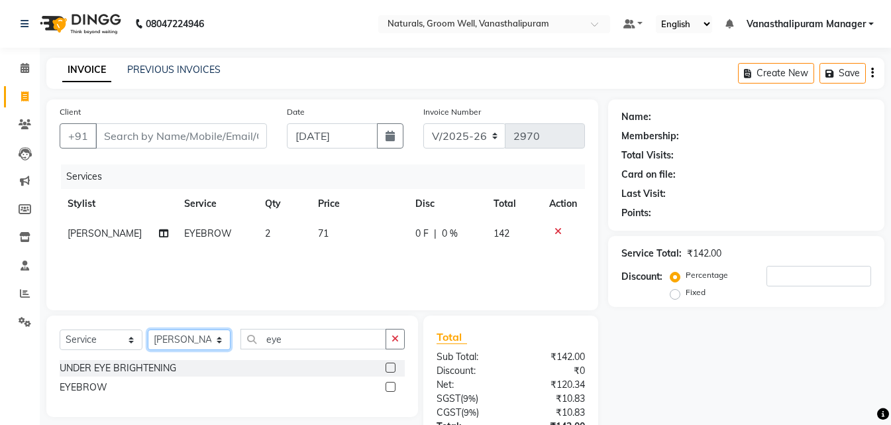
select select "45645"
click at [148, 329] on select "Select Stylist [PERSON_NAME] kiran [PERSON_NAME] [PERSON_NAME] [PERSON_NAME] [P…" at bounding box center [189, 339] width 83 height 21
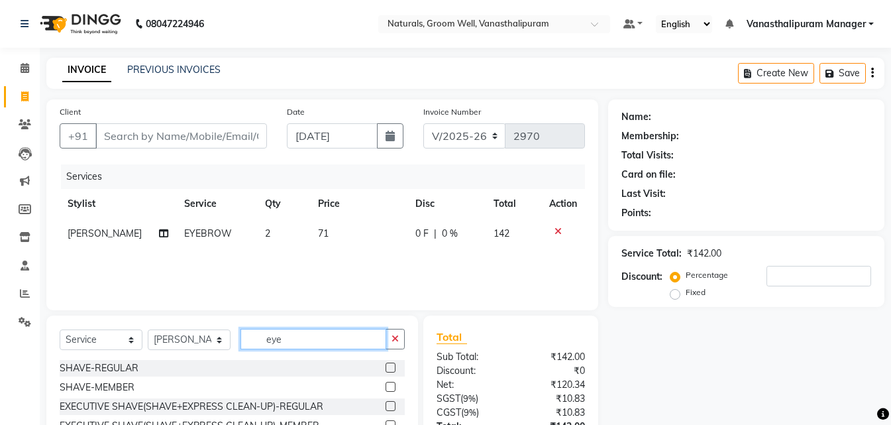
click at [341, 341] on input "eye" at bounding box center [313, 339] width 146 height 21
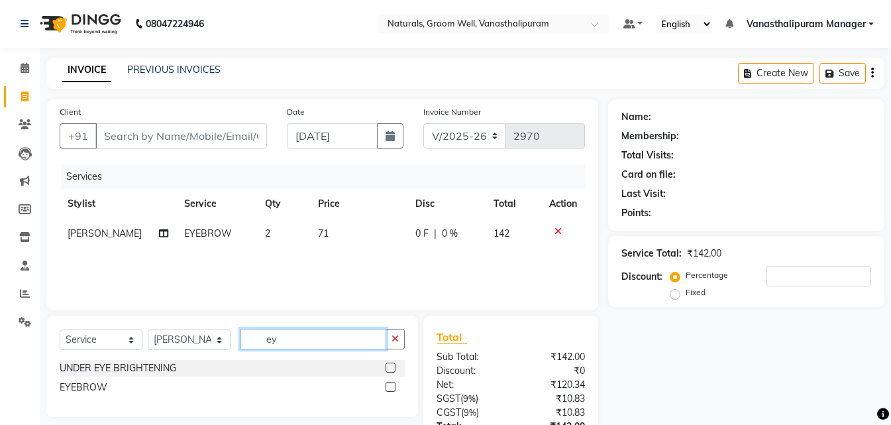
type input "eye"
click at [391, 387] on label at bounding box center [391, 387] width 10 height 10
click at [391, 387] on input "checkbox" at bounding box center [390, 387] width 9 height 9
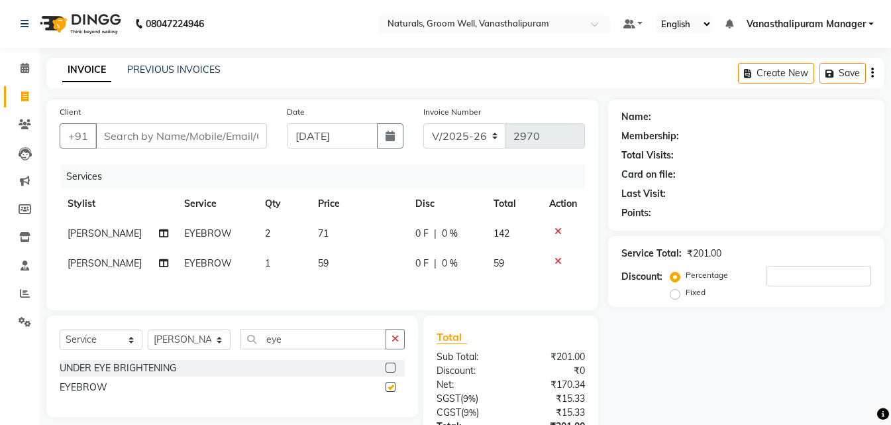
click at [343, 280] on div "Services Stylist Service Qty Price Disc Total Action [PERSON_NAME] EYEBROW 2 71…" at bounding box center [322, 230] width 525 height 132
checkbox input "false"
click at [343, 274] on td "59" at bounding box center [358, 263] width 97 height 30
select select "45645"
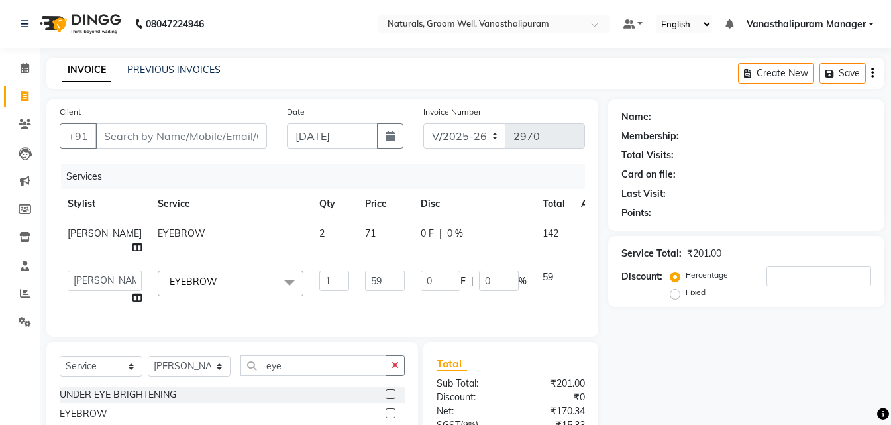
click at [357, 259] on td "71" at bounding box center [385, 241] width 56 height 44
select select "41445"
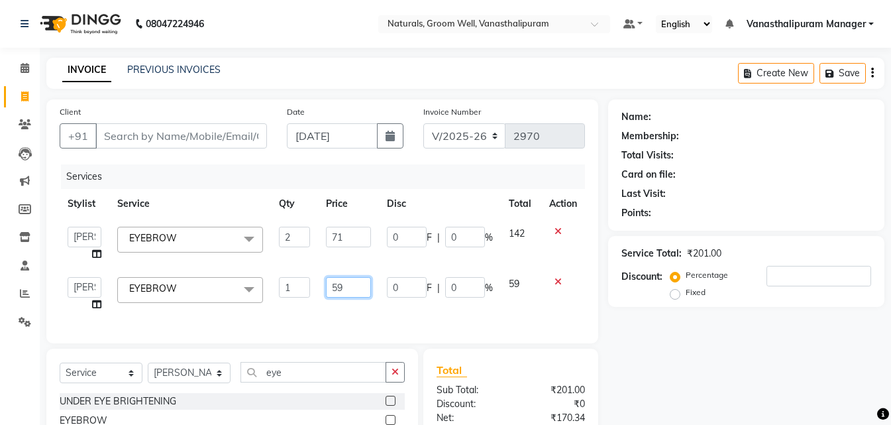
click at [358, 285] on input "59" at bounding box center [348, 287] width 45 height 21
type input "5"
type input "71"
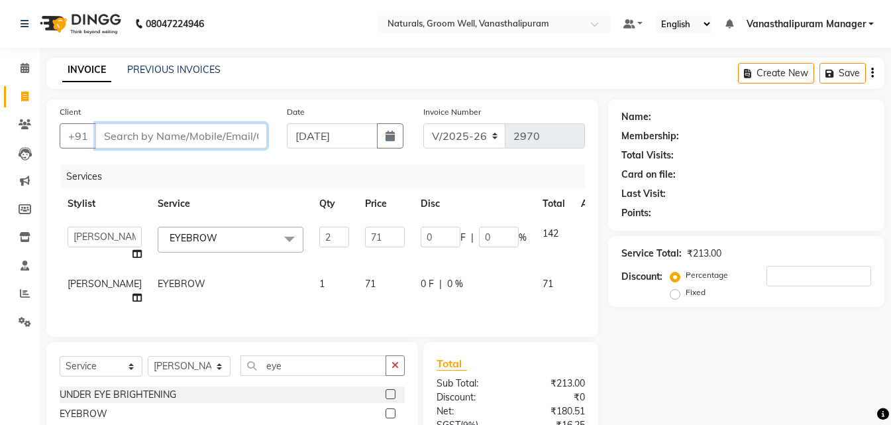
click at [203, 134] on input "Client" at bounding box center [181, 135] width 172 height 25
type input "9"
type input "0"
type input "9550077676"
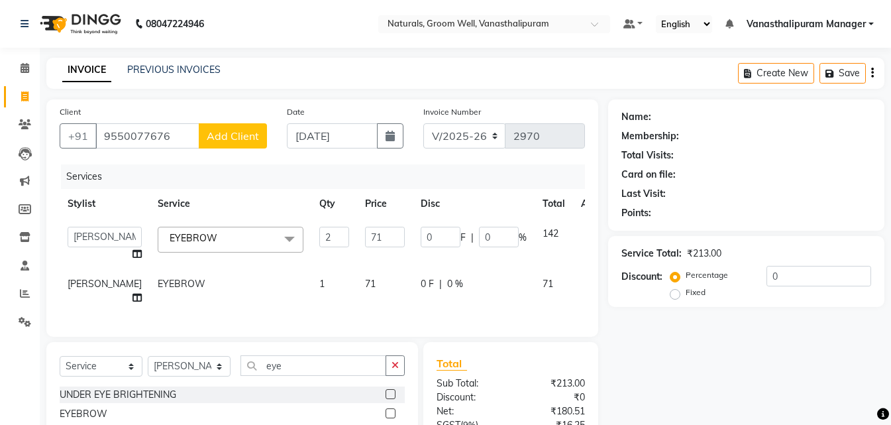
click at [242, 136] on span "Add Client" at bounding box center [233, 135] width 52 height 13
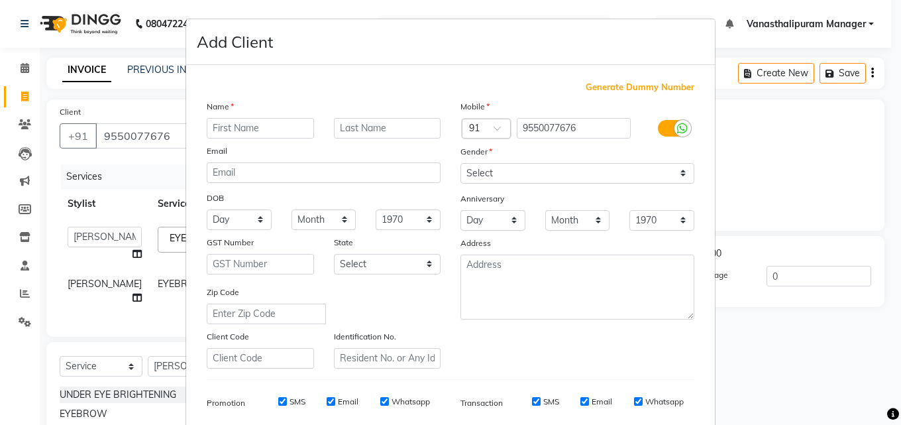
click at [242, 135] on input "text" at bounding box center [260, 128] width 107 height 21
type input "[PERSON_NAME]"
drag, startPoint x: 496, startPoint y: 173, endPoint x: 496, endPoint y: 182, distance: 9.3
click at [496, 177] on select "Select [DEMOGRAPHIC_DATA] [DEMOGRAPHIC_DATA] Other Prefer Not To Say" at bounding box center [577, 173] width 234 height 21
select select "[DEMOGRAPHIC_DATA]"
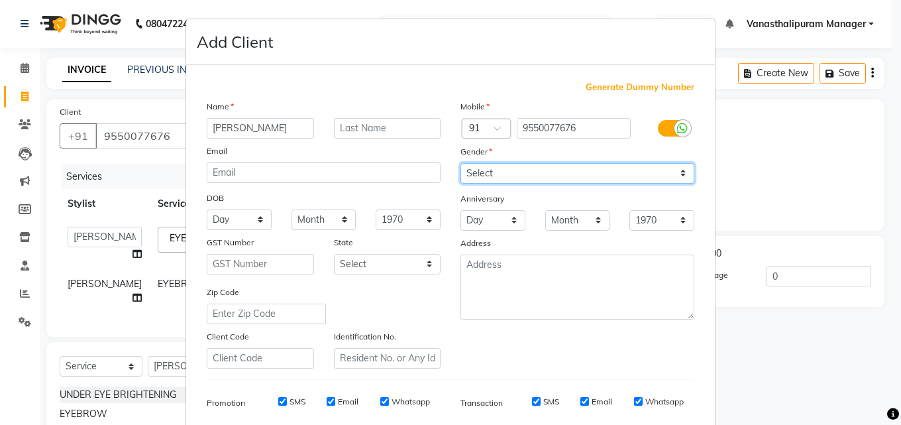
click at [460, 163] on select "Select [DEMOGRAPHIC_DATA] [DEMOGRAPHIC_DATA] Other Prefer Not To Say" at bounding box center [577, 173] width 234 height 21
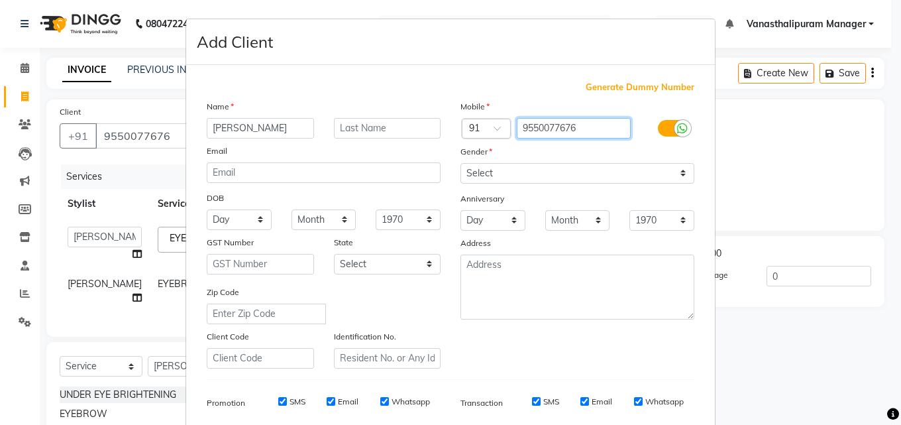
click at [552, 125] on input "9550077676" at bounding box center [574, 128] width 115 height 21
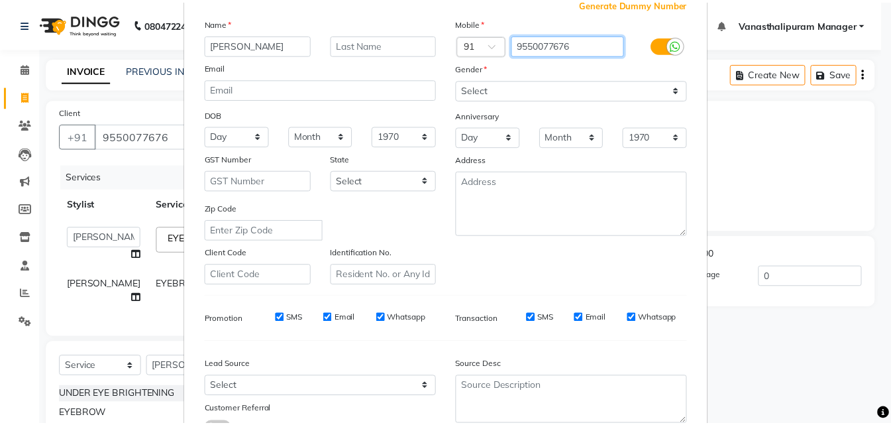
scroll to position [187, 0]
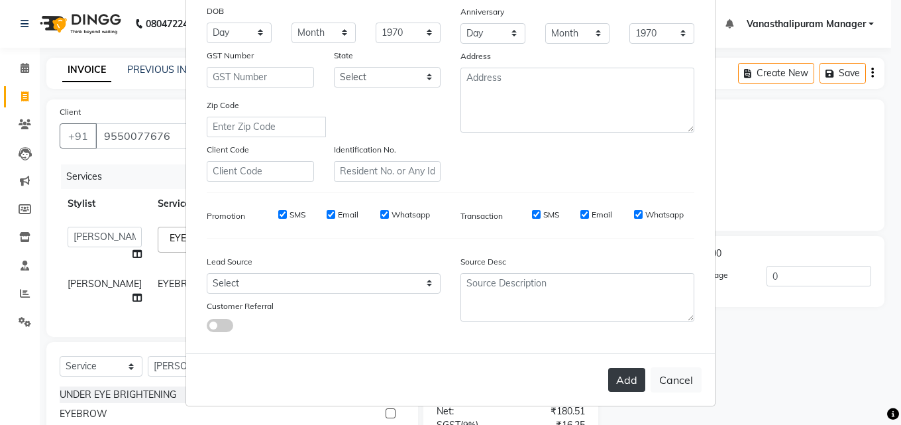
click at [621, 370] on button "Add" at bounding box center [626, 380] width 37 height 24
select select
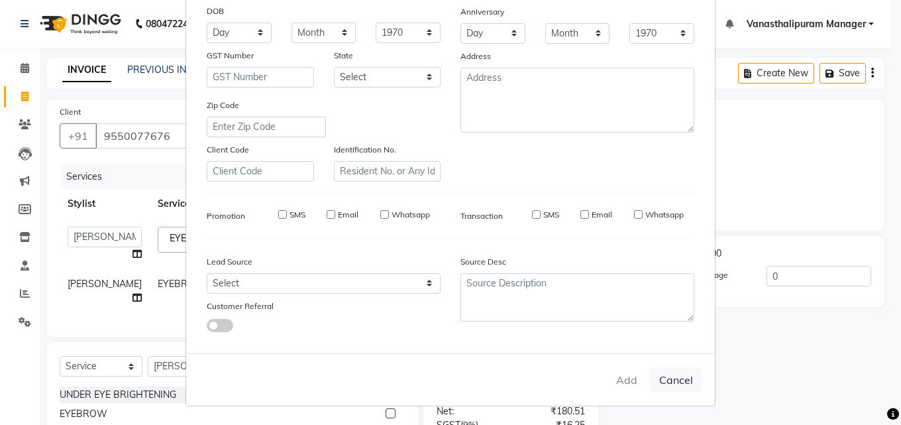
select select
checkbox input "false"
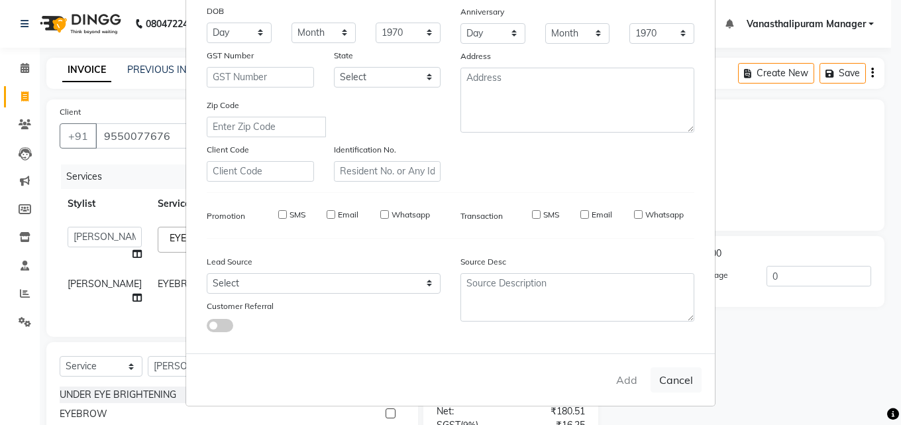
checkbox input "false"
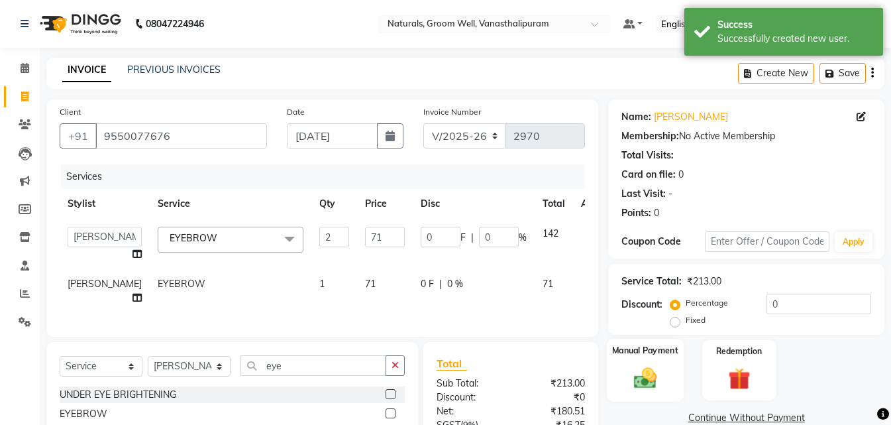
click at [662, 364] on img at bounding box center [645, 377] width 37 height 26
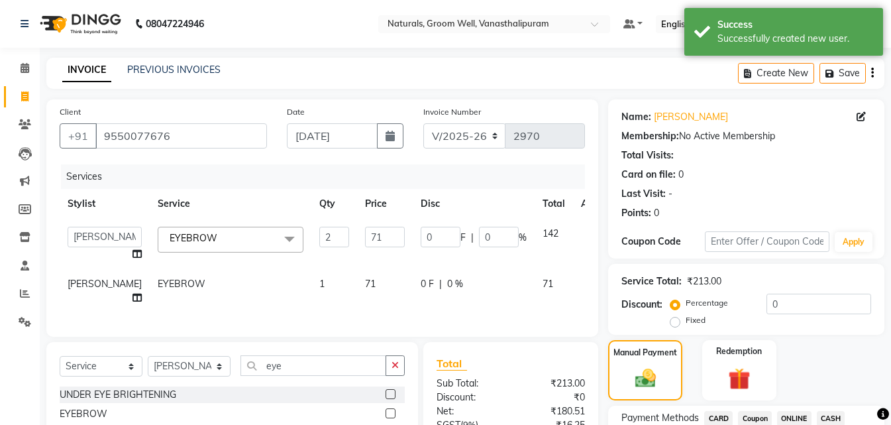
drag, startPoint x: 786, startPoint y: 413, endPoint x: 804, endPoint y: 353, distance: 62.9
click at [787, 413] on span "ONLINE" at bounding box center [794, 418] width 34 height 15
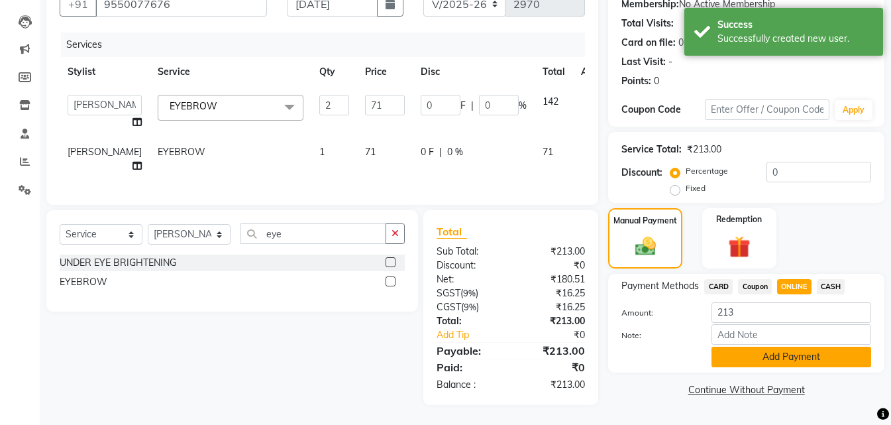
click at [813, 352] on button "Add Payment" at bounding box center [791, 356] width 160 height 21
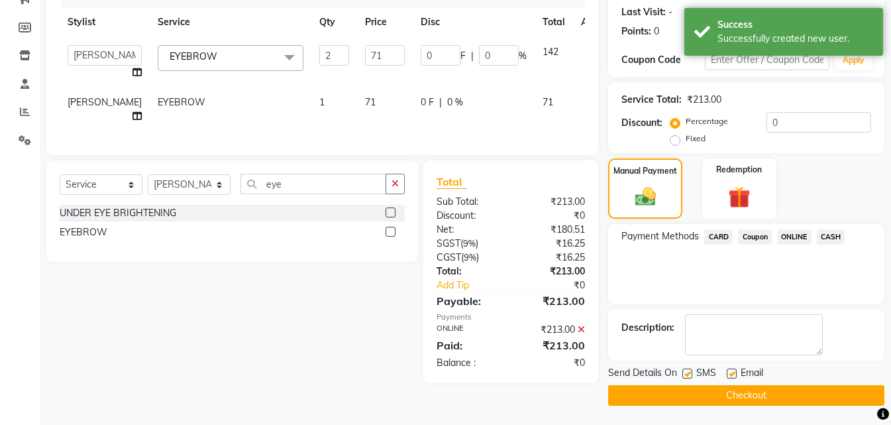
scroll to position [182, 0]
click at [812, 396] on button "Checkout" at bounding box center [746, 394] width 276 height 21
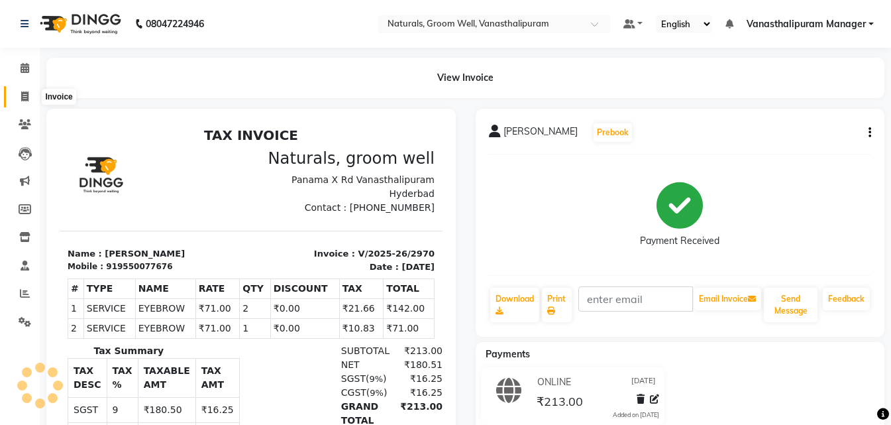
click at [16, 95] on span at bounding box center [24, 96] width 23 height 15
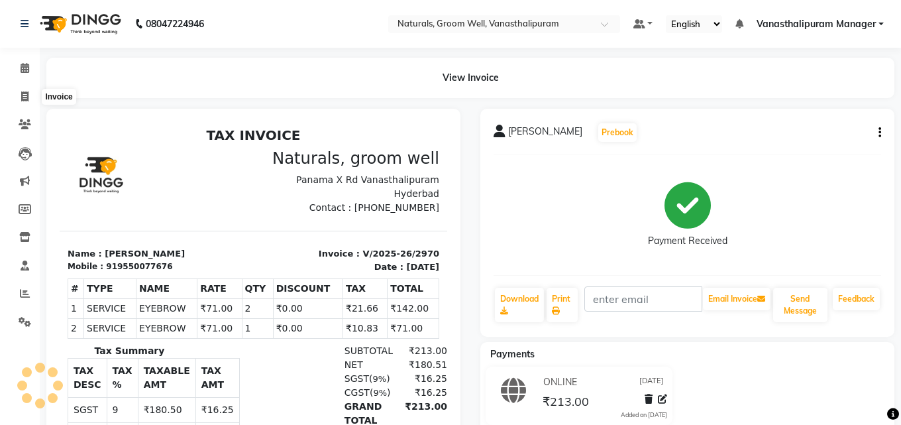
select select "service"
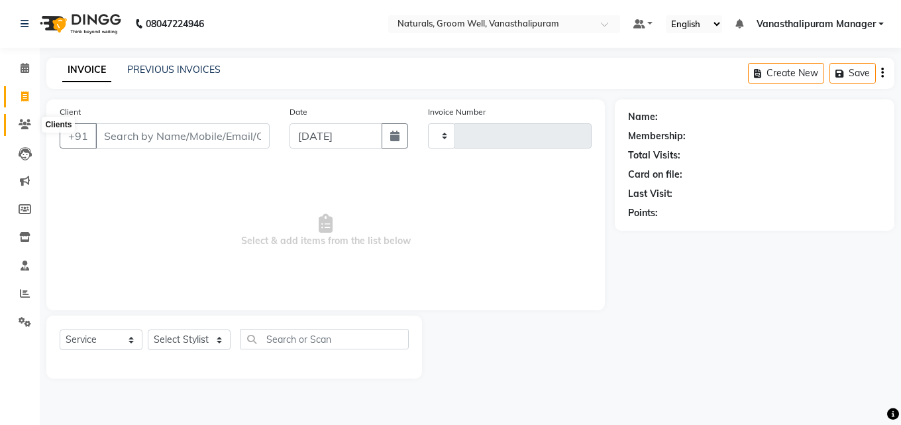
drag, startPoint x: 29, startPoint y: 127, endPoint x: 46, endPoint y: 125, distance: 17.3
click at [29, 127] on icon at bounding box center [25, 124] width 13 height 10
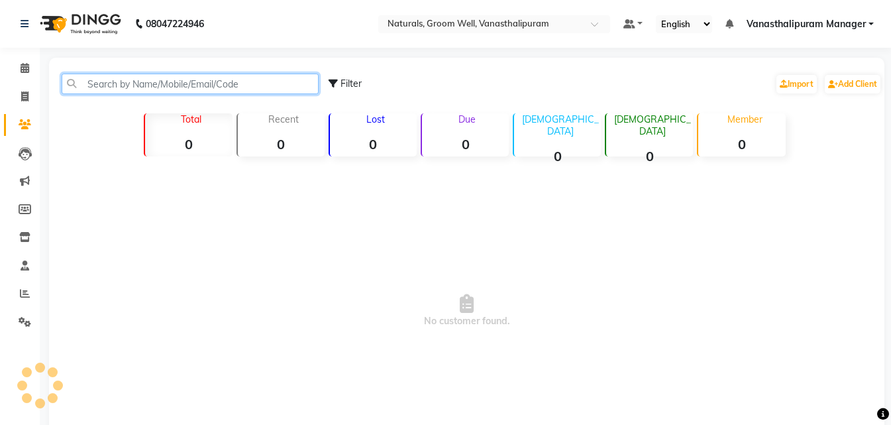
click at [146, 82] on input "text" at bounding box center [190, 84] width 257 height 21
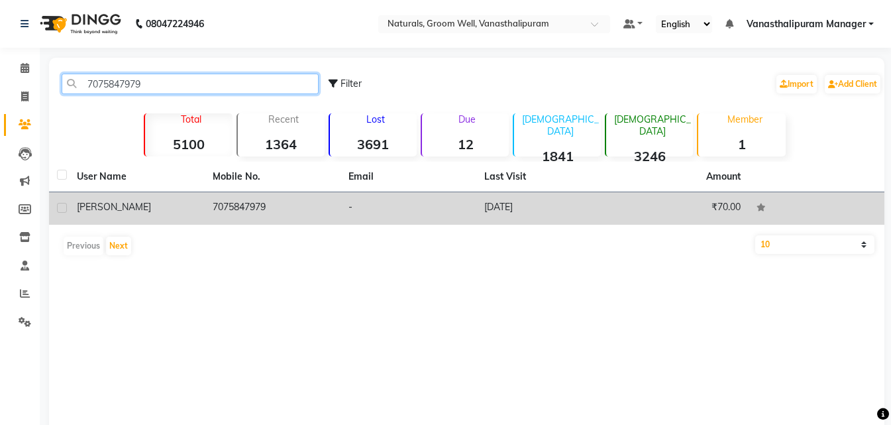
type input "7075847979"
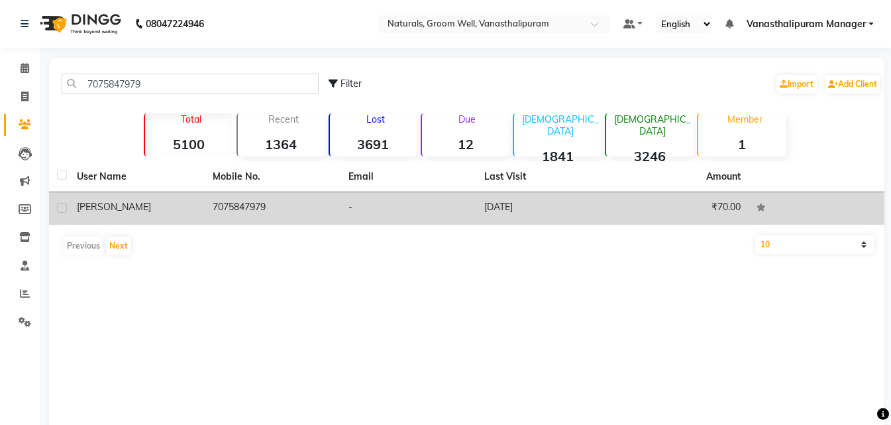
click at [214, 197] on td "7075847979" at bounding box center [273, 208] width 136 height 32
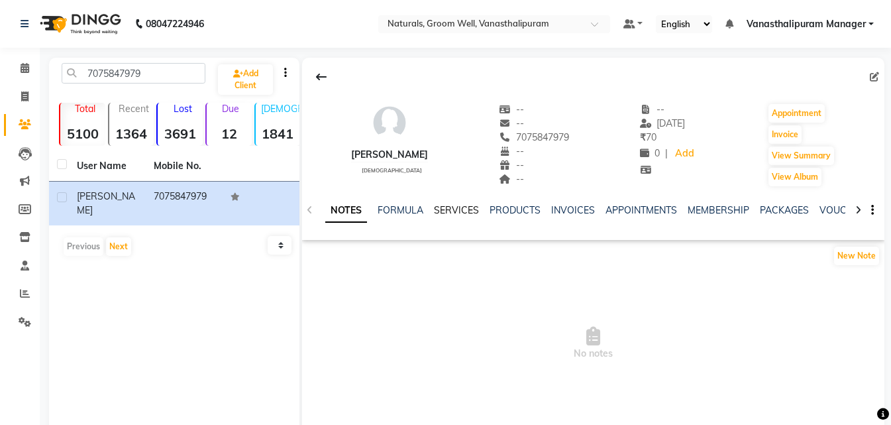
click at [460, 210] on link "SERVICES" at bounding box center [456, 210] width 45 height 12
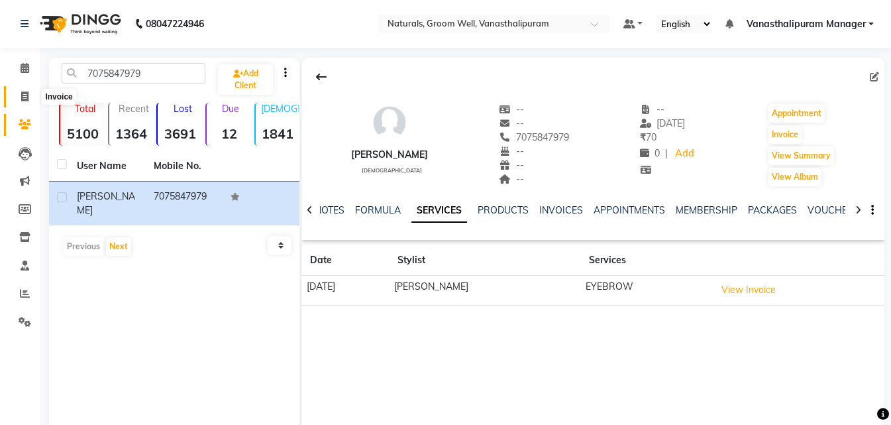
click at [22, 94] on icon at bounding box center [24, 96] width 7 height 10
select select "service"
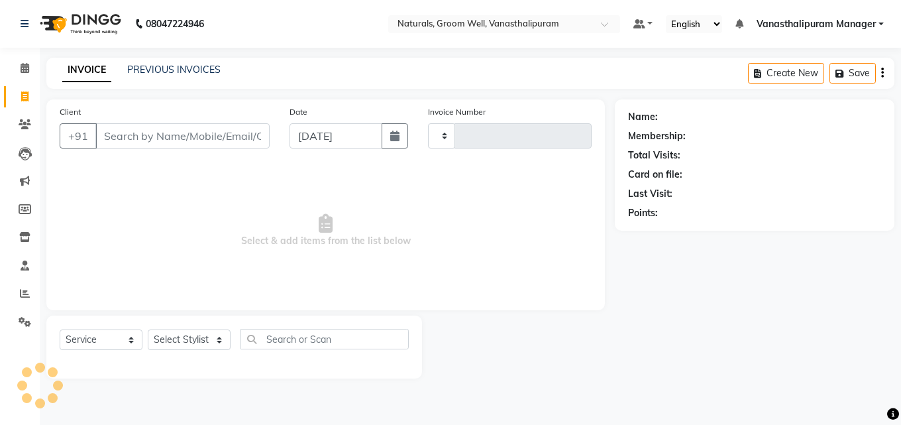
type input "2971"
select select "5859"
click at [17, 122] on span at bounding box center [24, 124] width 23 height 15
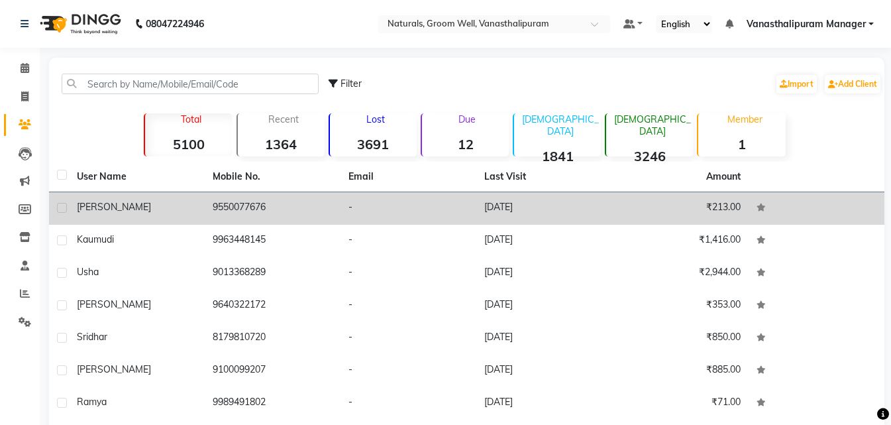
click at [184, 205] on div "[PERSON_NAME]" at bounding box center [137, 207] width 120 height 14
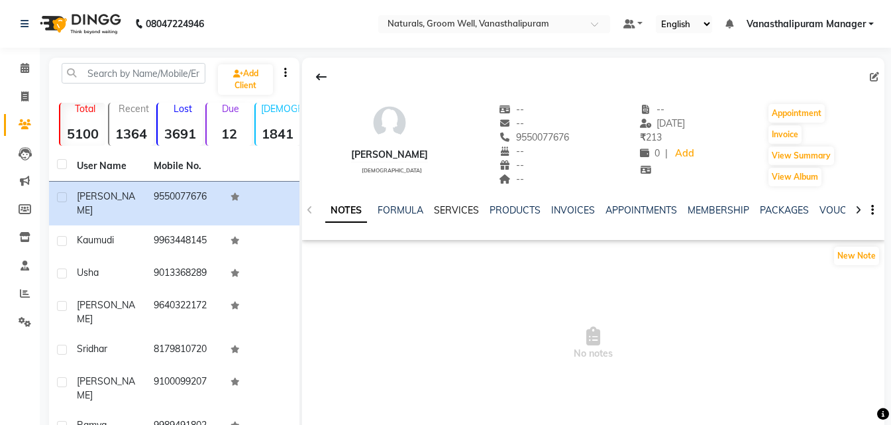
click at [474, 210] on link "SERVICES" at bounding box center [456, 210] width 45 height 12
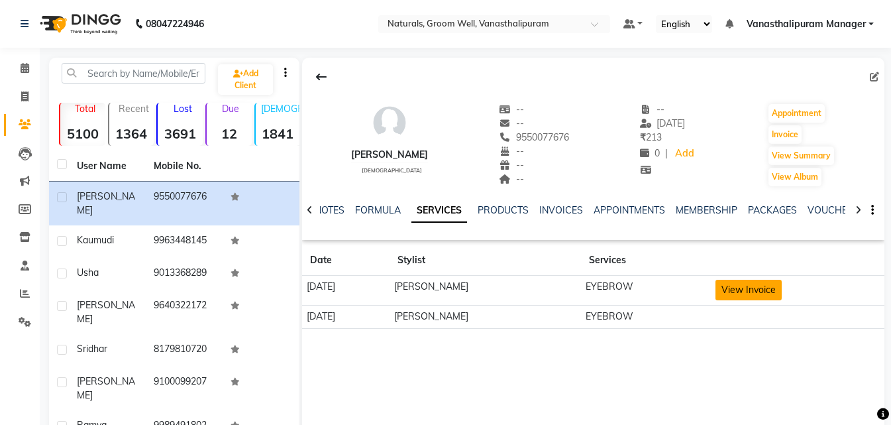
click at [747, 282] on button "View Invoice" at bounding box center [748, 290] width 66 height 21
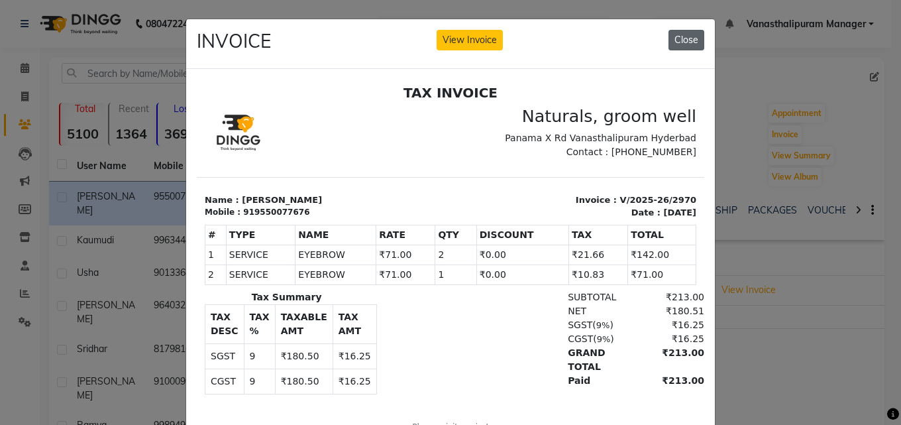
click at [685, 46] on button "Close" at bounding box center [686, 40] width 36 height 21
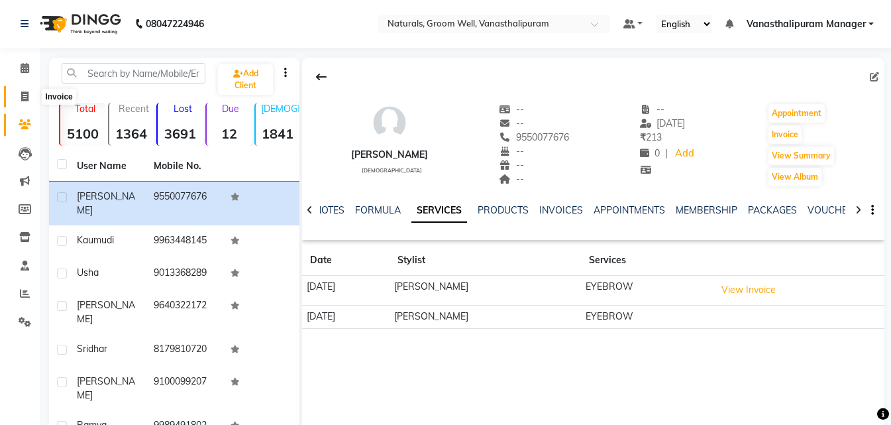
click at [22, 94] on icon at bounding box center [24, 96] width 7 height 10
select select "5859"
select select "service"
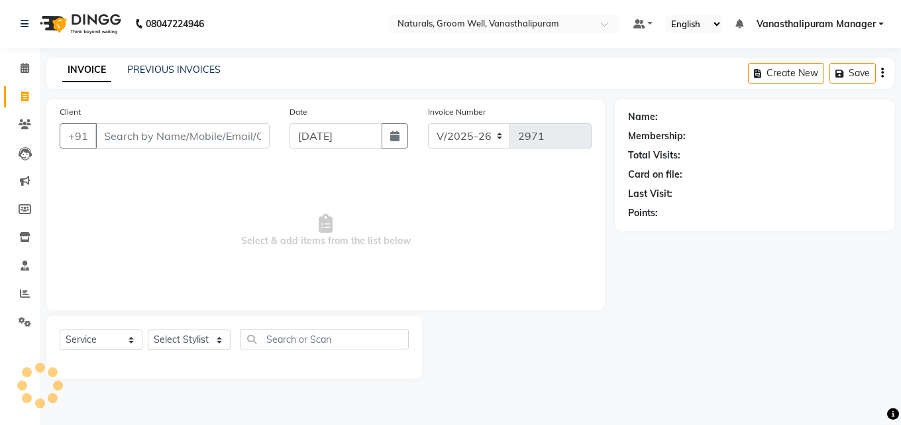
drag, startPoint x: 125, startPoint y: 136, endPoint x: 128, endPoint y: 152, distance: 16.1
click at [128, 151] on div "Client +91" at bounding box center [165, 132] width 230 height 54
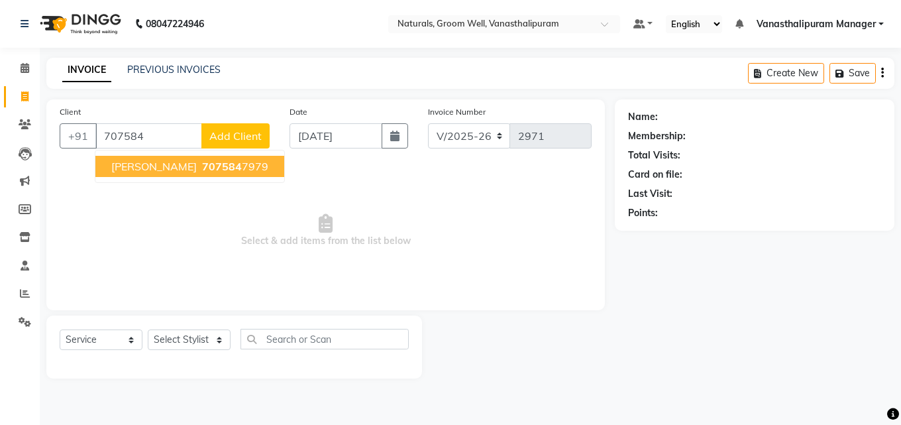
click at [131, 166] on span "[PERSON_NAME]" at bounding box center [153, 166] width 85 height 13
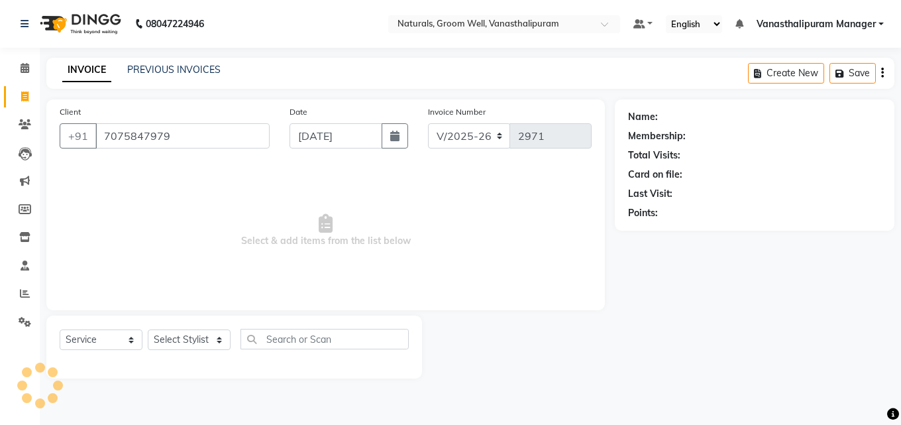
type input "7075847979"
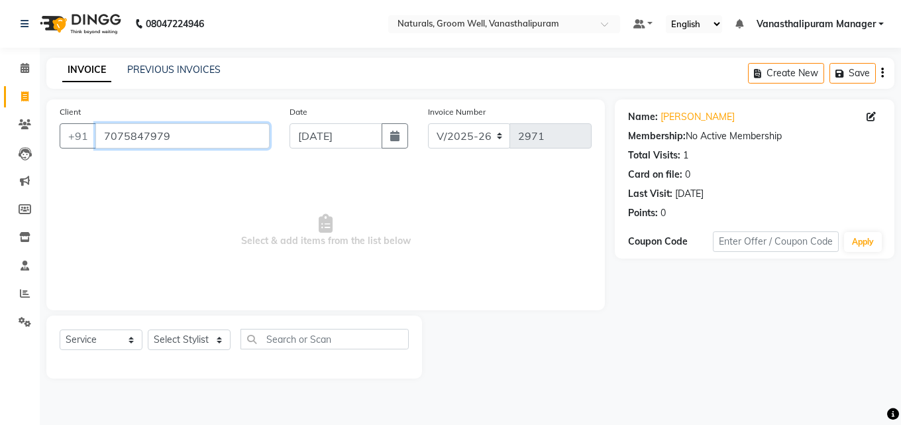
click at [156, 136] on input "7075847979" at bounding box center [182, 135] width 174 height 25
click at [183, 338] on select "Select Stylist [PERSON_NAME] kiran [PERSON_NAME] [PERSON_NAME] [PERSON_NAME] [P…" at bounding box center [189, 339] width 83 height 21
select select "41445"
click at [148, 329] on select "Select Stylist [PERSON_NAME] kiran [PERSON_NAME] [PERSON_NAME] [PERSON_NAME] [P…" at bounding box center [189, 339] width 83 height 21
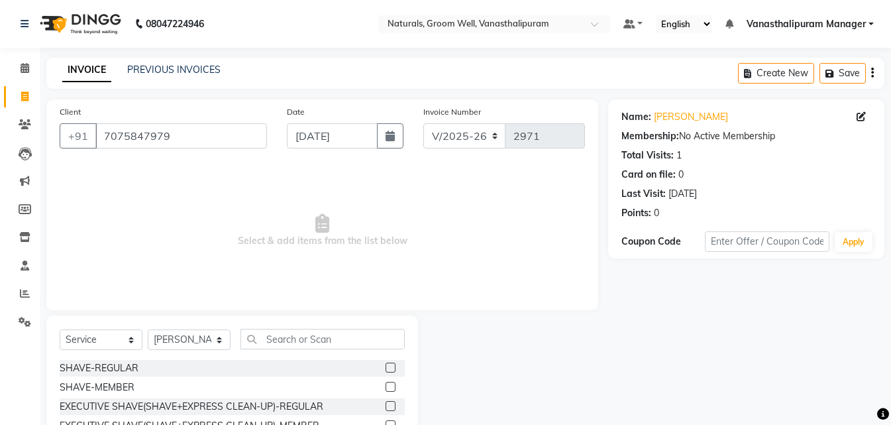
click at [274, 349] on div "Select Service Product Membership Package Voucher Prepaid Gift Card Select Styl…" at bounding box center [232, 344] width 345 height 31
click at [266, 337] on input "text" at bounding box center [322, 339] width 164 height 21
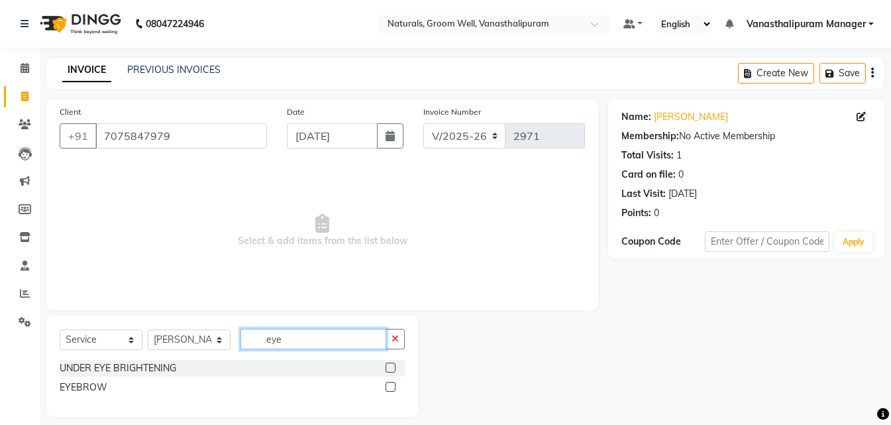
type input "eye"
click at [390, 392] on div at bounding box center [390, 389] width 9 height 14
click at [395, 381] on div at bounding box center [395, 387] width 19 height 17
click at [388, 393] on div at bounding box center [390, 389] width 9 height 14
click at [389, 386] on label at bounding box center [391, 387] width 10 height 10
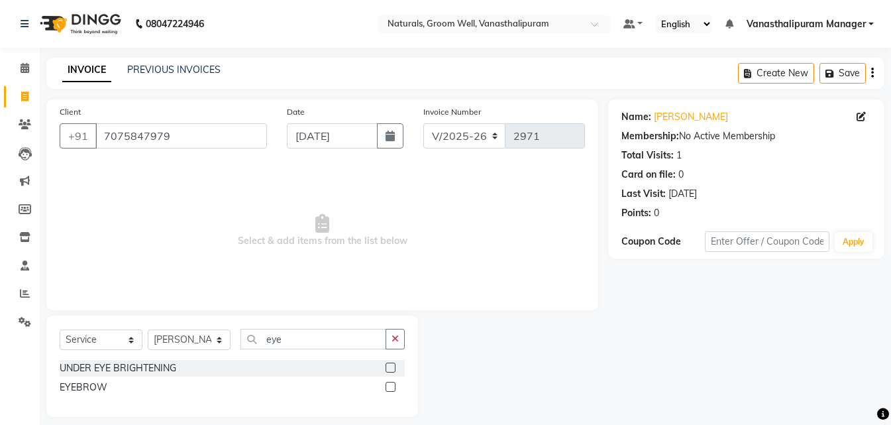
click at [389, 386] on input "checkbox" at bounding box center [390, 387] width 9 height 9
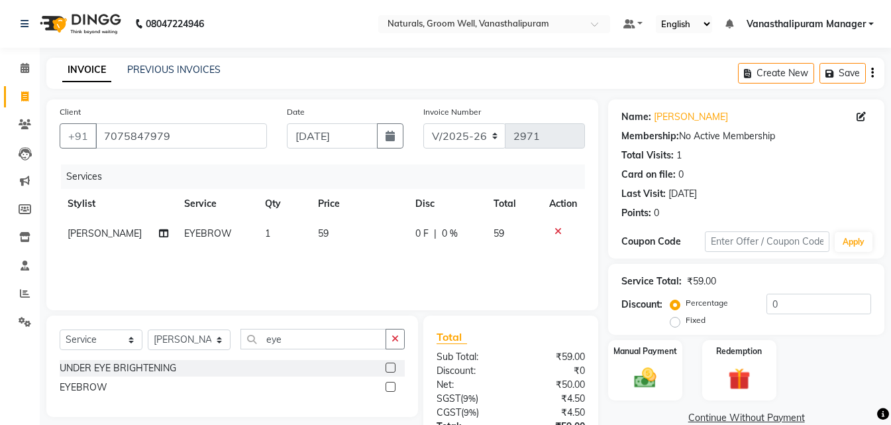
checkbox input "false"
drag, startPoint x: 346, startPoint y: 216, endPoint x: 348, endPoint y: 233, distance: 17.3
click at [348, 219] on table "Stylist Service Qty Price Disc Total Action [PERSON_NAME] EYEBROW 1 59 0 F | 0 …" at bounding box center [322, 219] width 525 height 60
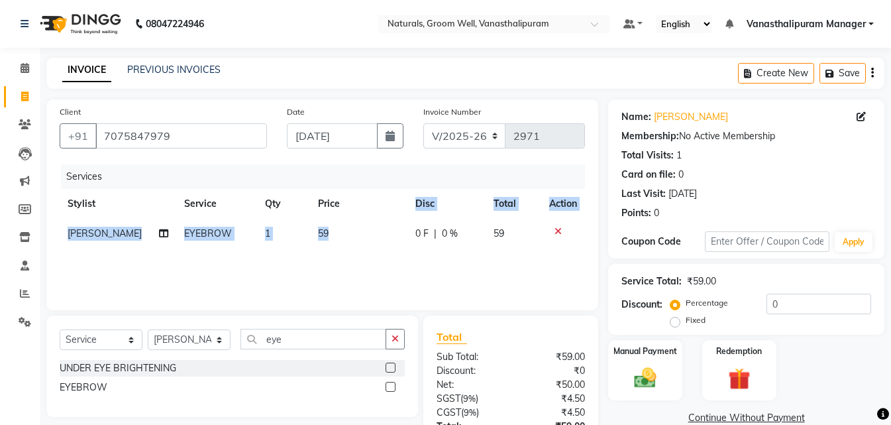
click at [348, 233] on td "59" at bounding box center [358, 234] width 97 height 30
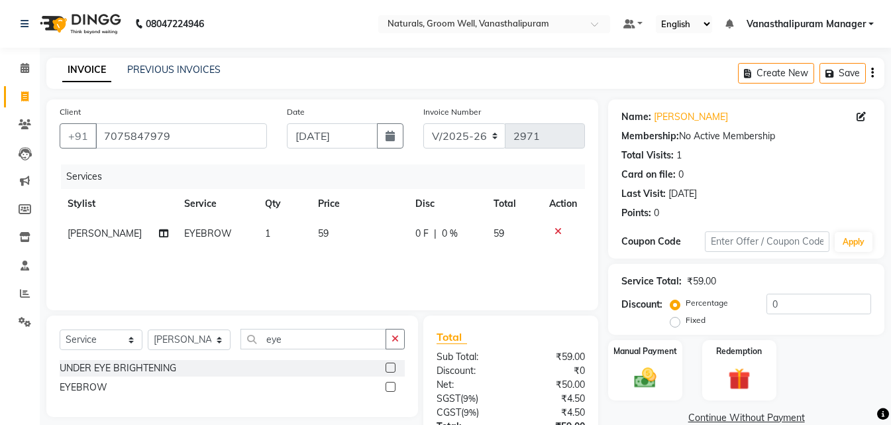
select select "41445"
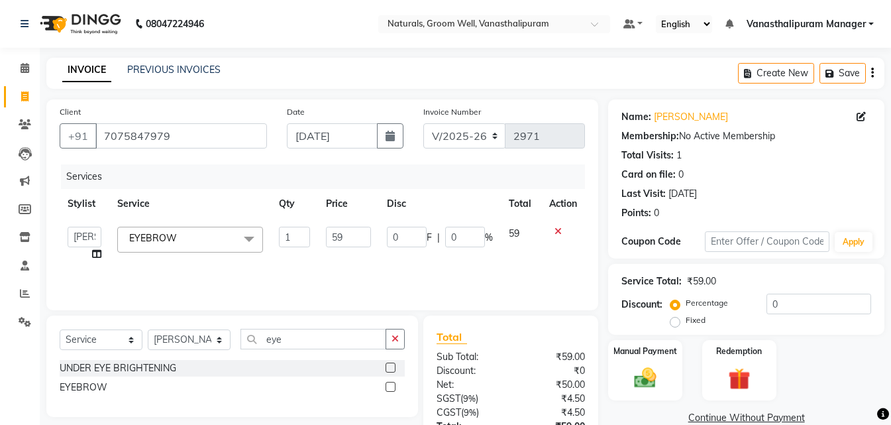
click at [348, 233] on input "59" at bounding box center [348, 237] width 45 height 21
type input "5"
type input "71"
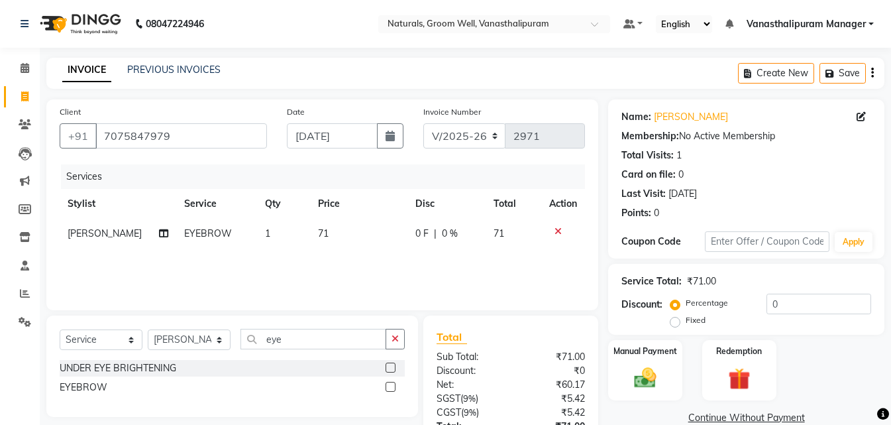
click at [400, 158] on div "Date [DATE]" at bounding box center [345, 132] width 136 height 54
click at [656, 377] on img at bounding box center [645, 377] width 37 height 26
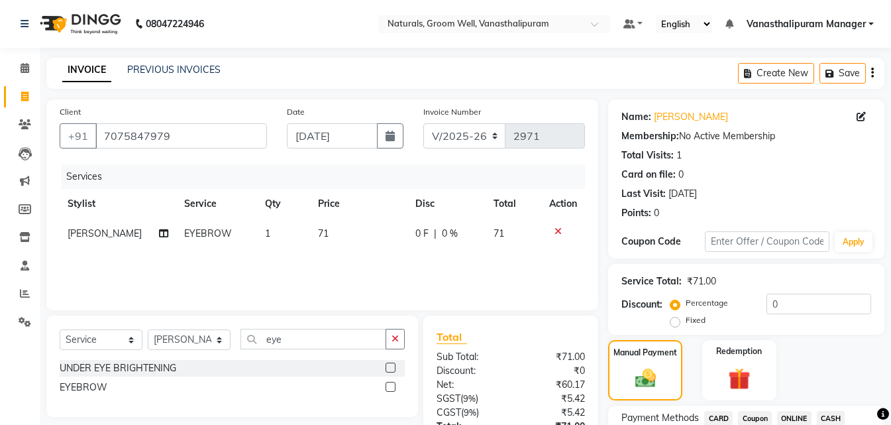
click at [791, 417] on span "ONLINE" at bounding box center [794, 418] width 34 height 15
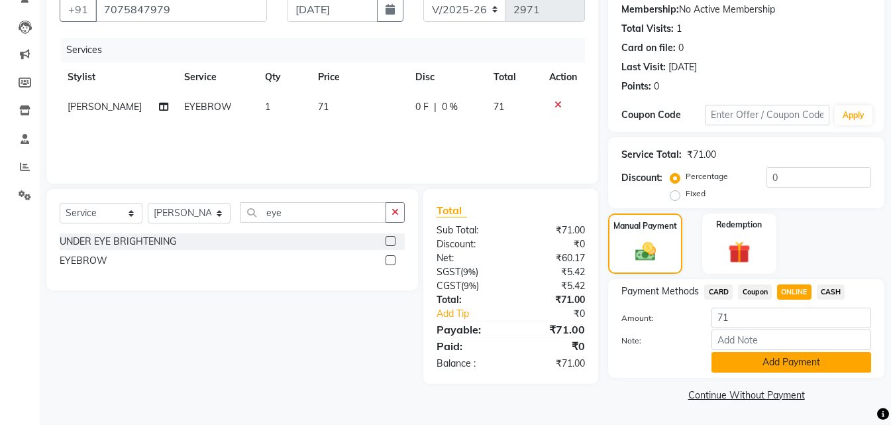
click at [798, 360] on button "Add Payment" at bounding box center [791, 362] width 160 height 21
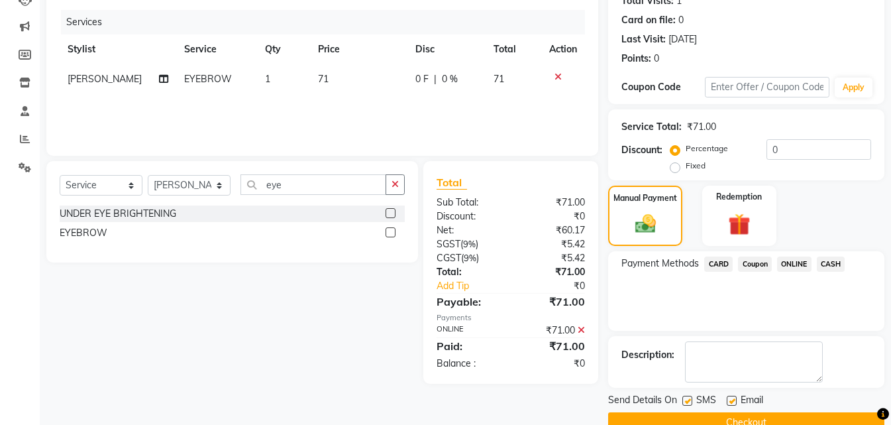
scroll to position [182, 0]
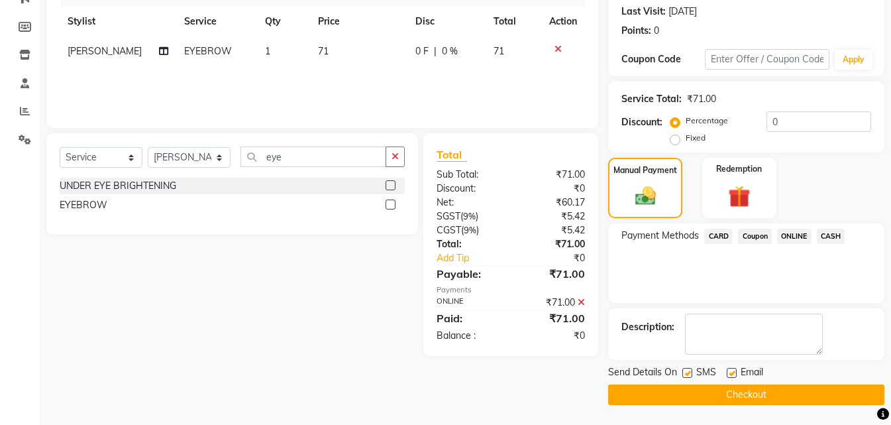
click at [794, 394] on button "Checkout" at bounding box center [746, 394] width 276 height 21
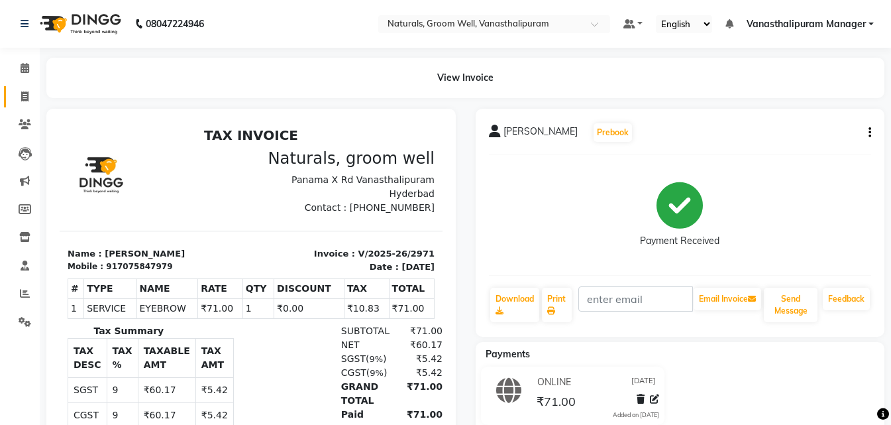
click at [13, 92] on link "Invoice" at bounding box center [20, 97] width 32 height 22
select select "service"
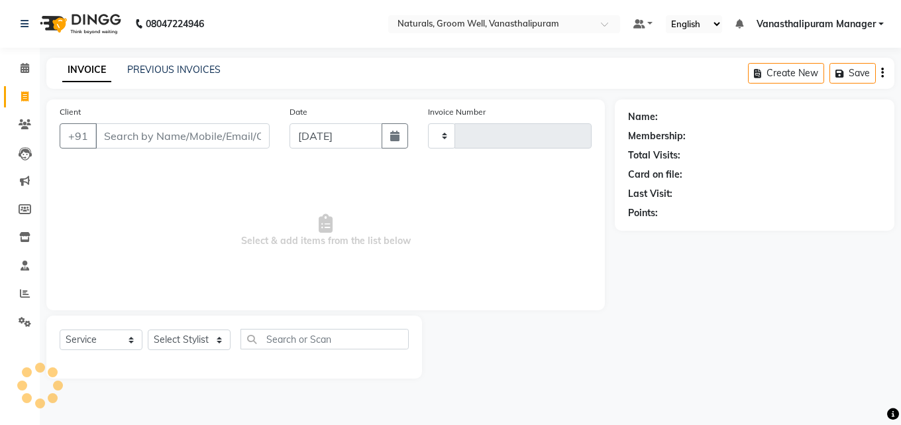
type input "2972"
select select "5859"
click at [31, 127] on span at bounding box center [24, 124] width 23 height 15
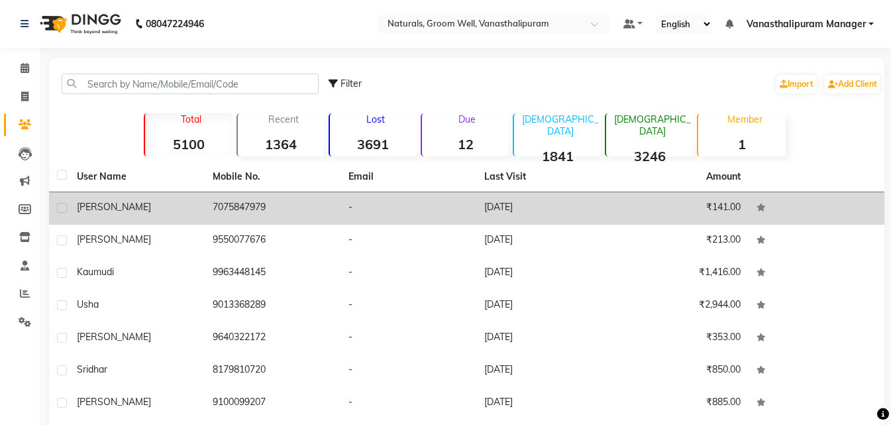
click at [212, 201] on td "7075847979" at bounding box center [273, 208] width 136 height 32
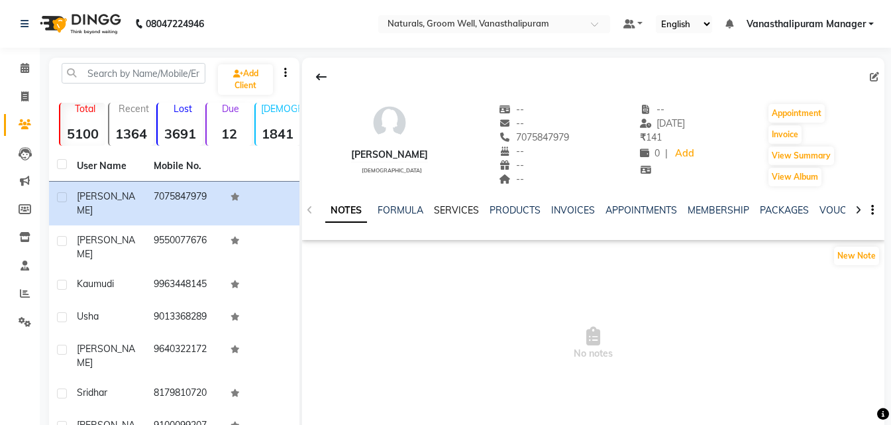
click at [468, 207] on link "SERVICES" at bounding box center [456, 210] width 45 height 12
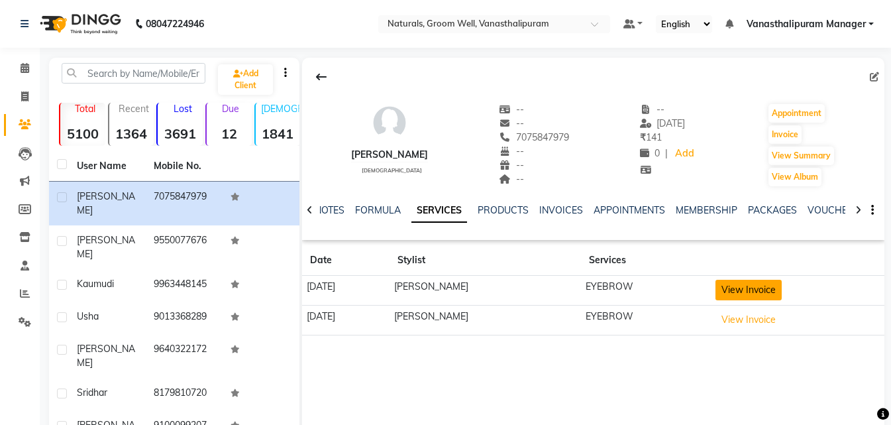
click at [756, 293] on button "View Invoice" at bounding box center [748, 290] width 66 height 21
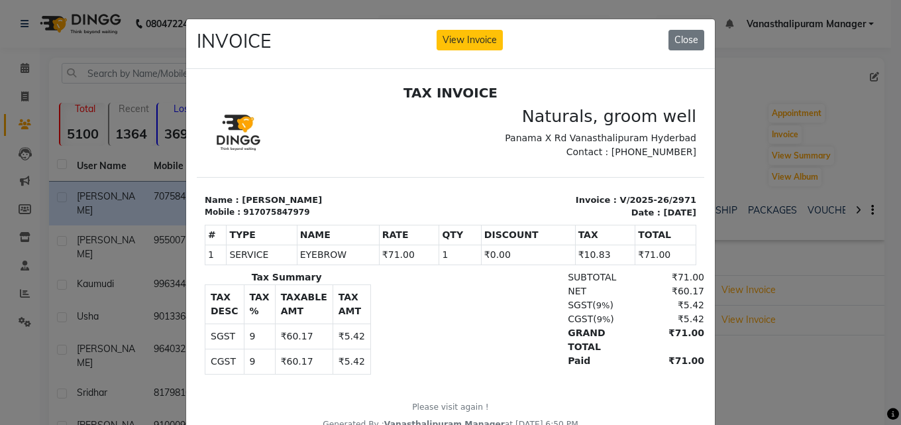
click at [686, 42] on button "Close" at bounding box center [686, 40] width 36 height 21
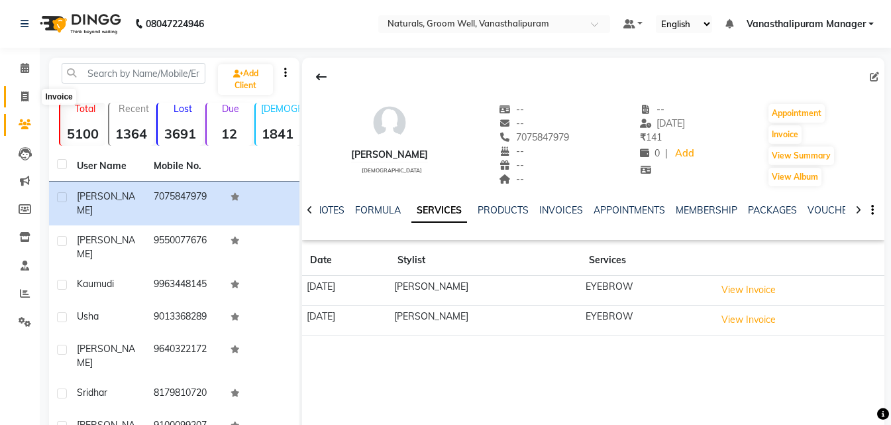
click at [28, 93] on icon at bounding box center [24, 96] width 7 height 10
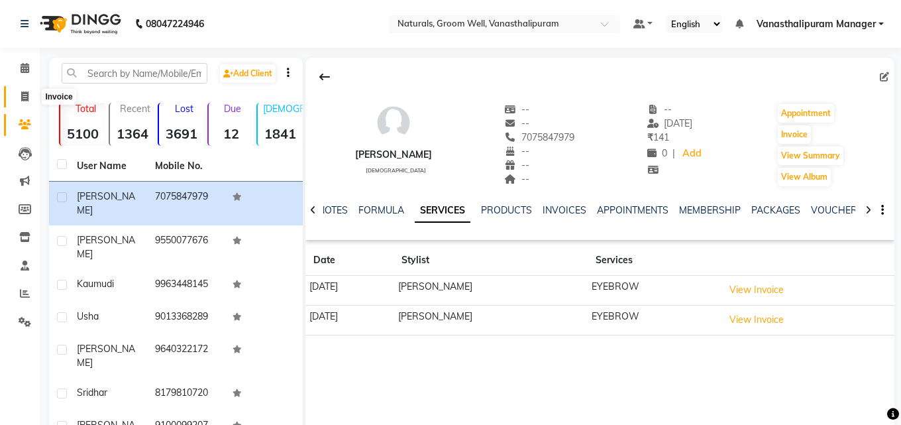
select select "5859"
select select "service"
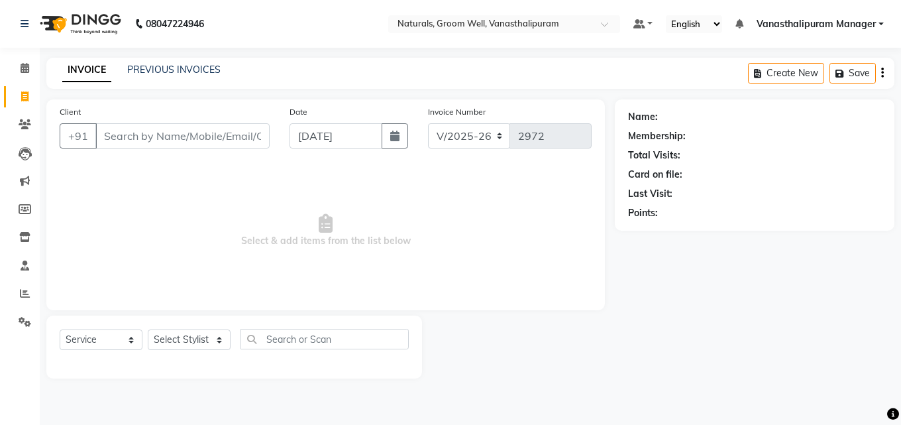
click at [136, 138] on input "Client" at bounding box center [182, 135] width 174 height 25
click at [168, 142] on input "Client" at bounding box center [182, 135] width 174 height 25
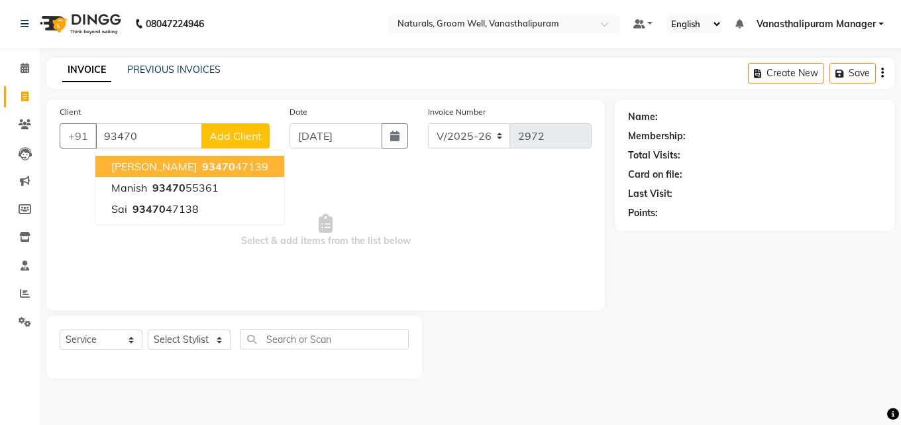
click at [202, 164] on span "93470" at bounding box center [218, 166] width 33 height 13
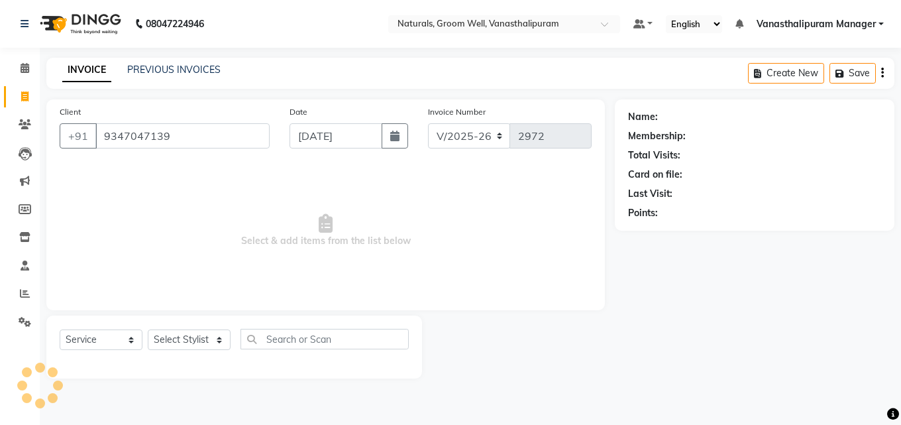
type input "9347047139"
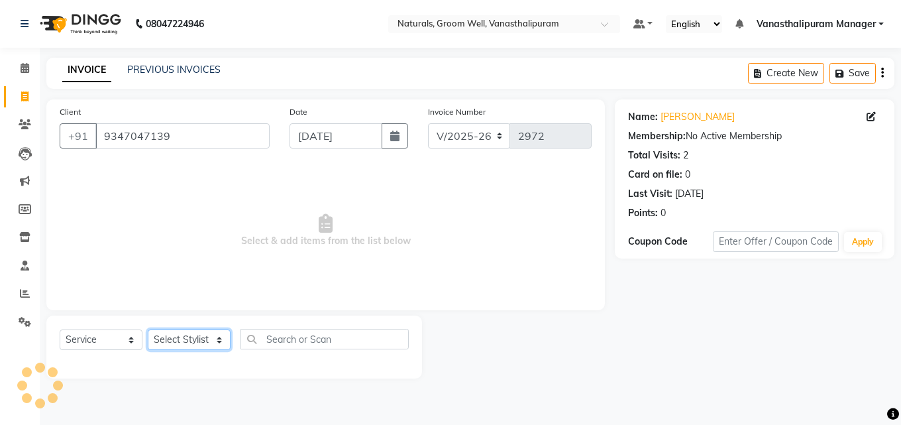
click at [193, 336] on select "Select Stylist [PERSON_NAME] kiran [PERSON_NAME] [PERSON_NAME] [PERSON_NAME] [P…" at bounding box center [189, 339] width 83 height 21
select select "84994"
click at [148, 329] on select "Select Stylist [PERSON_NAME] kiran [PERSON_NAME] [PERSON_NAME] [PERSON_NAME] [P…" at bounding box center [189, 339] width 83 height 21
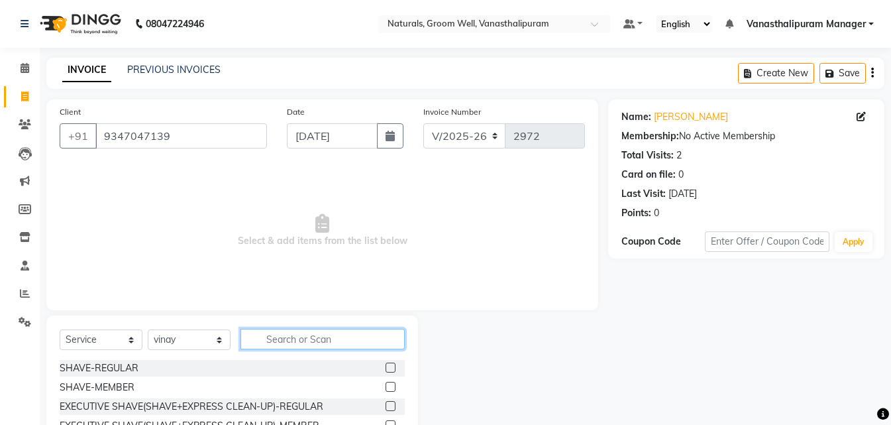
click at [341, 341] on input "text" at bounding box center [322, 339] width 164 height 21
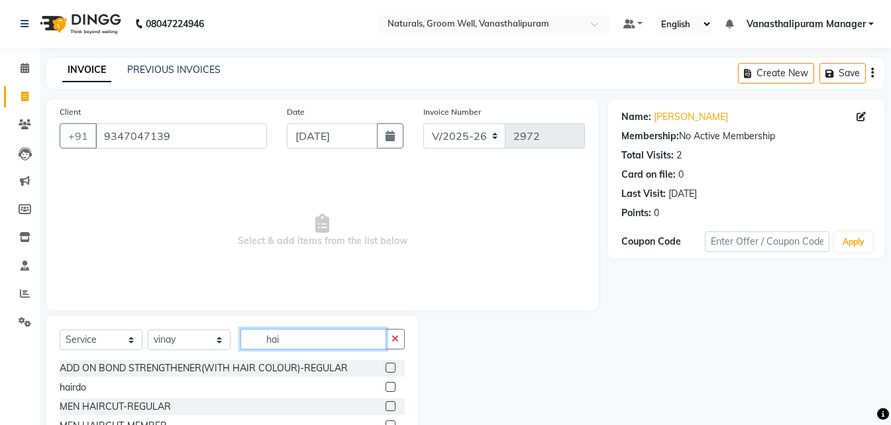
type input "hai"
click at [386, 401] on label at bounding box center [391, 406] width 10 height 10
click at [386, 402] on input "checkbox" at bounding box center [390, 406] width 9 height 9
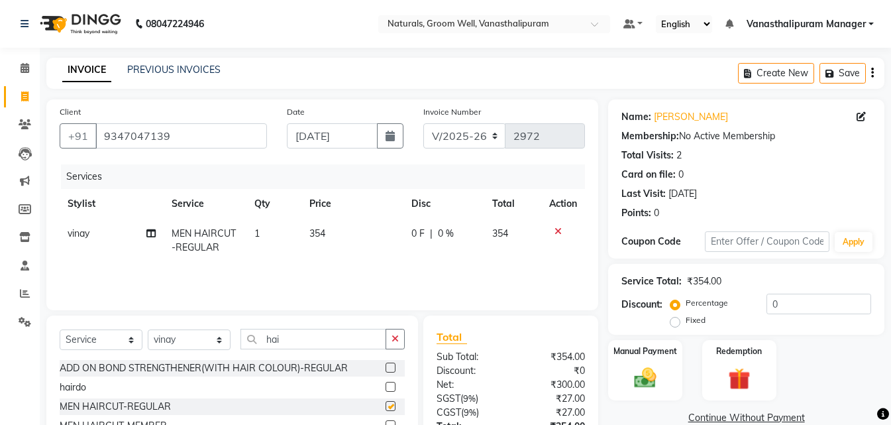
checkbox input "false"
click at [653, 365] on img at bounding box center [645, 377] width 37 height 26
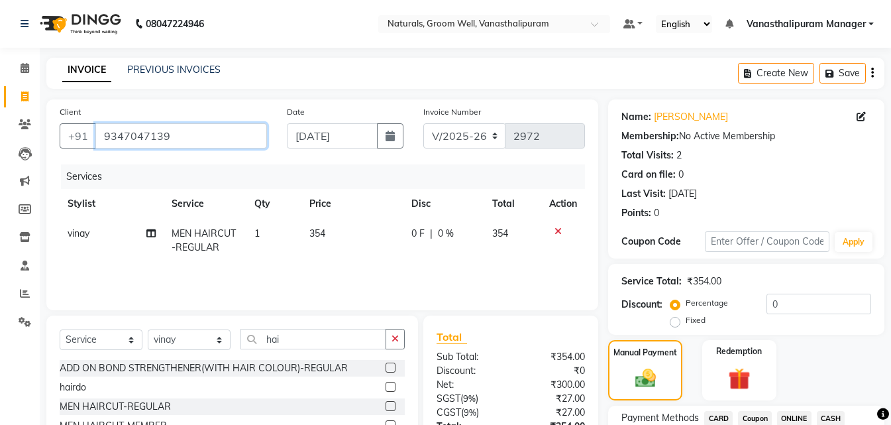
click at [203, 136] on input "9347047139" at bounding box center [181, 135] width 172 height 25
click at [789, 411] on span "ONLINE" at bounding box center [794, 418] width 34 height 15
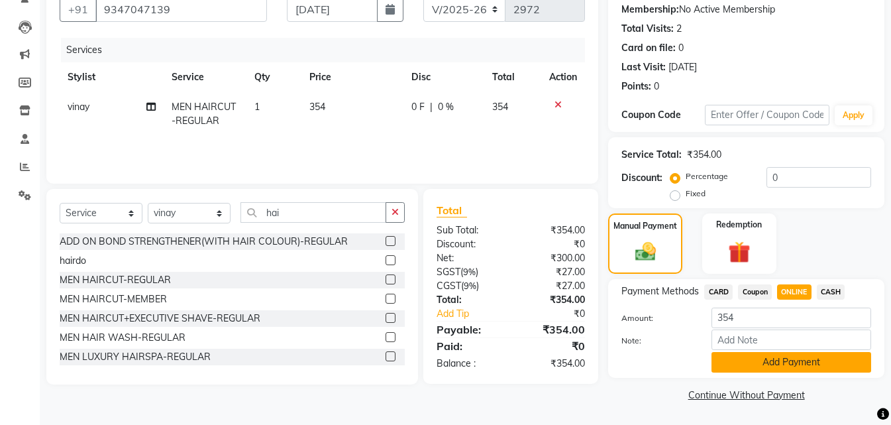
click at [797, 360] on button "Add Payment" at bounding box center [791, 362] width 160 height 21
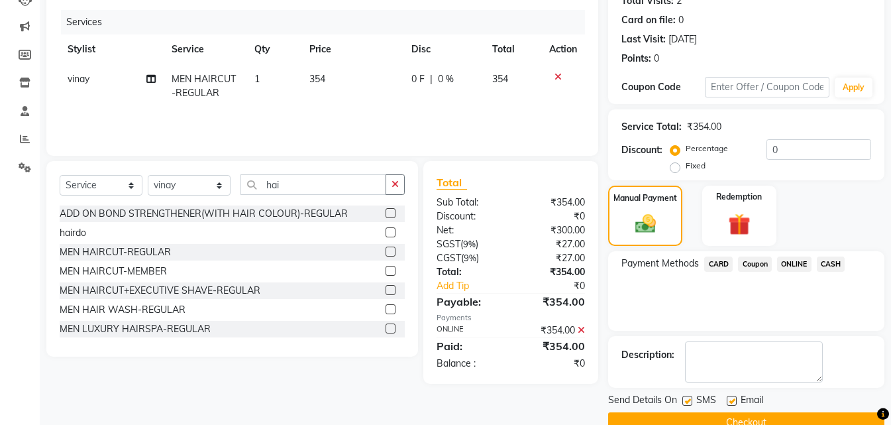
scroll to position [182, 0]
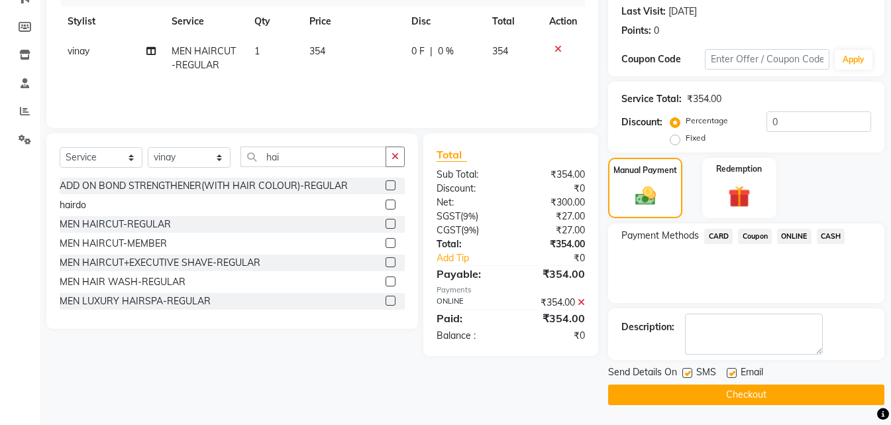
drag, startPoint x: 796, startPoint y: 396, endPoint x: 774, endPoint y: 395, distance: 21.9
click at [796, 395] on button "Checkout" at bounding box center [746, 394] width 276 height 21
